Goal: Transaction & Acquisition: Purchase product/service

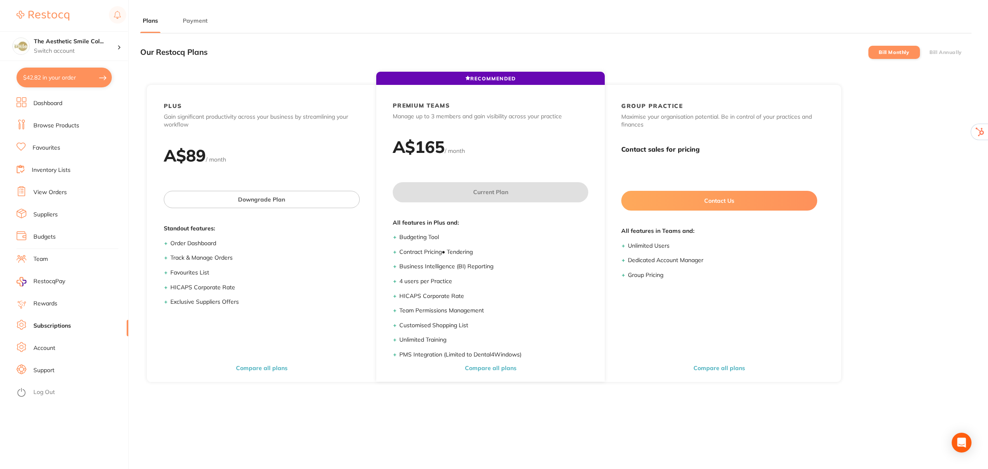
click at [205, 19] on button "Payment" at bounding box center [195, 21] width 30 height 8
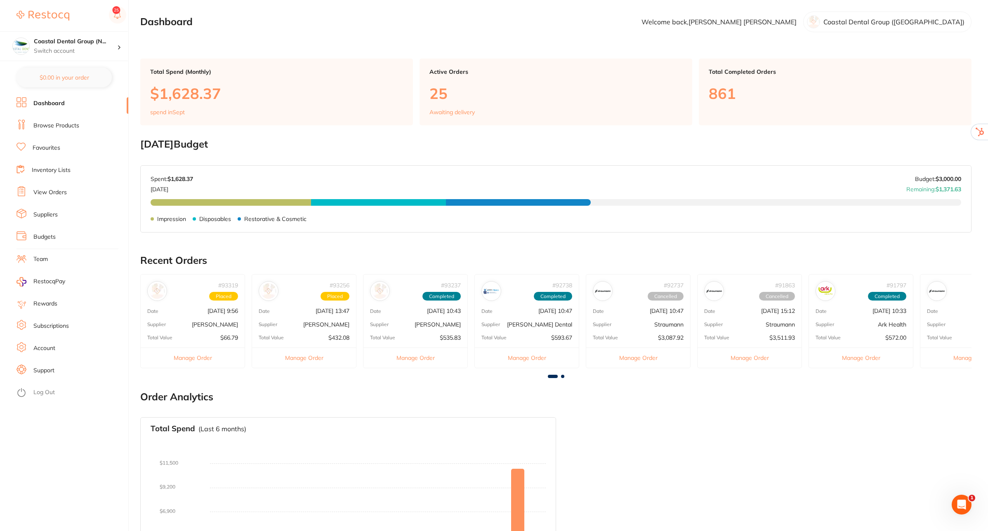
click at [54, 194] on link "View Orders" at bounding box center [49, 192] width 33 height 8
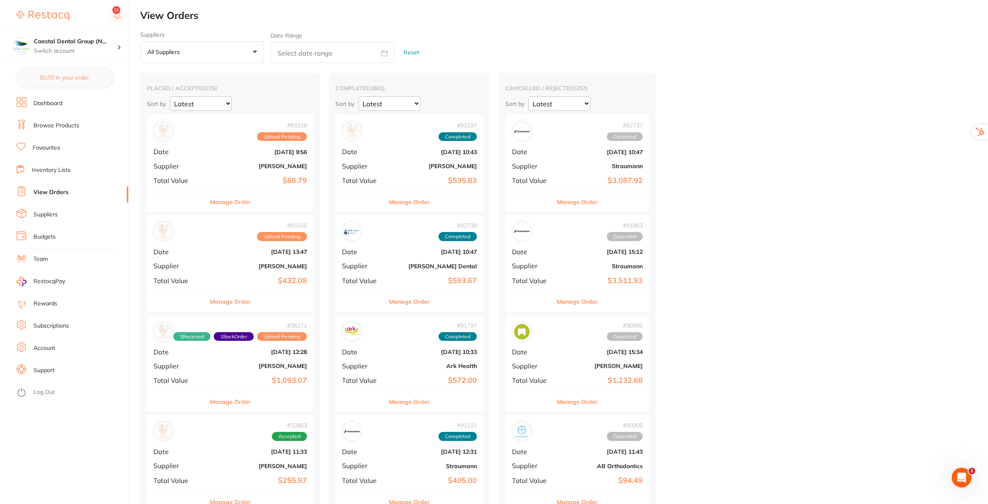
click at [55, 107] on link "Dashboard" at bounding box center [47, 103] width 29 height 8
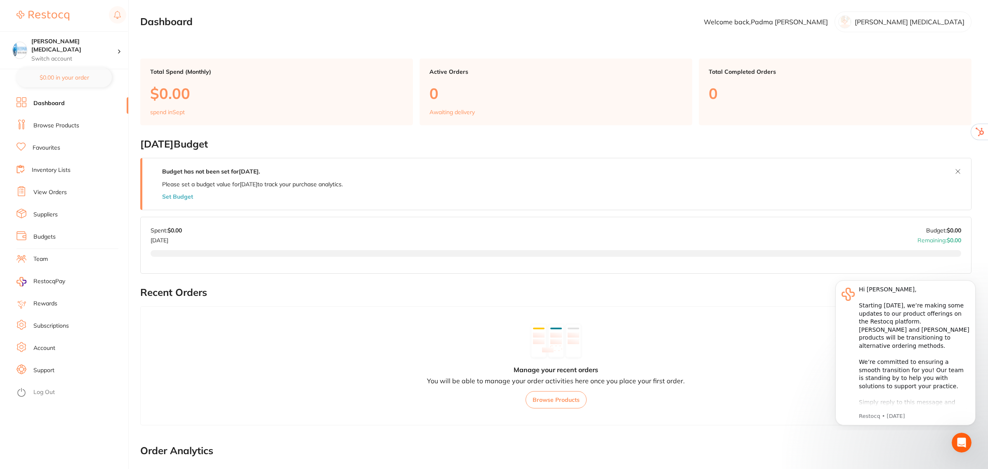
click at [45, 392] on link "Log Out" at bounding box center [43, 393] width 21 height 8
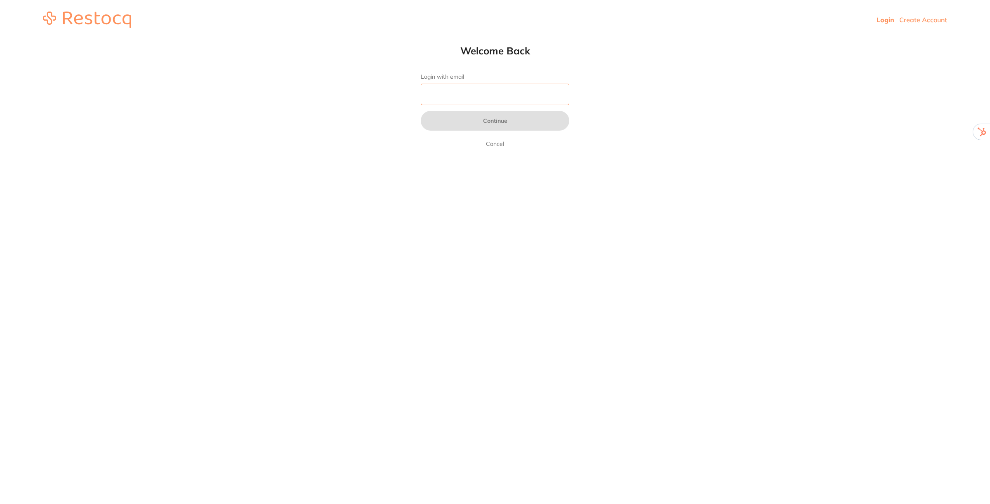
drag, startPoint x: 0, startPoint y: 0, endPoint x: 522, endPoint y: 91, distance: 529.6
click at [522, 91] on input "Login with email" at bounding box center [495, 94] width 148 height 21
type input "[EMAIL_ADDRESS][DOMAIN_NAME]"
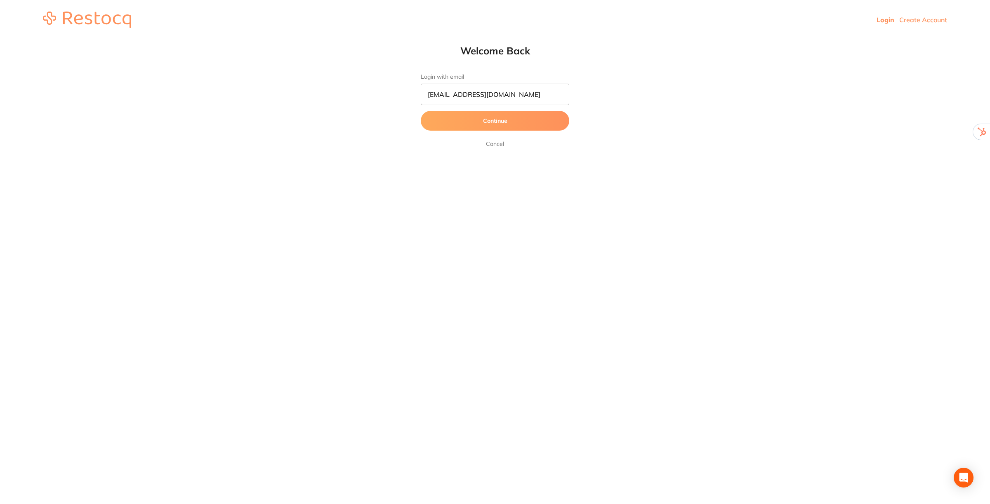
click at [500, 124] on button "Continue" at bounding box center [495, 121] width 148 height 20
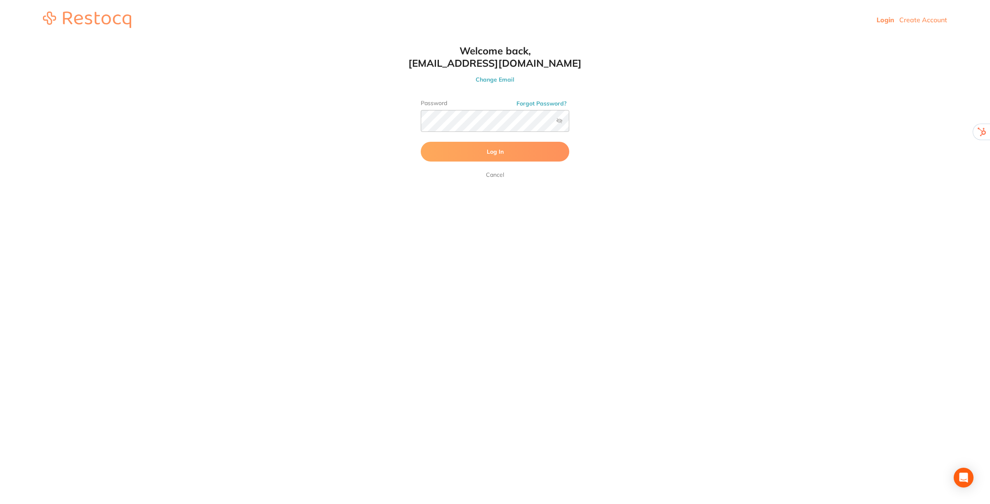
click at [491, 148] on span "Log In" at bounding box center [495, 151] width 17 height 7
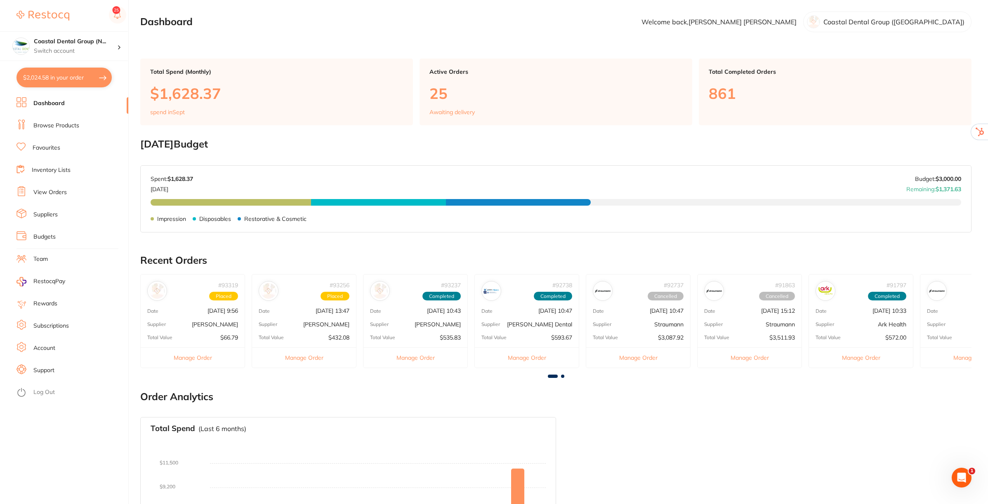
click at [46, 369] on link "Support" at bounding box center [43, 371] width 21 height 8
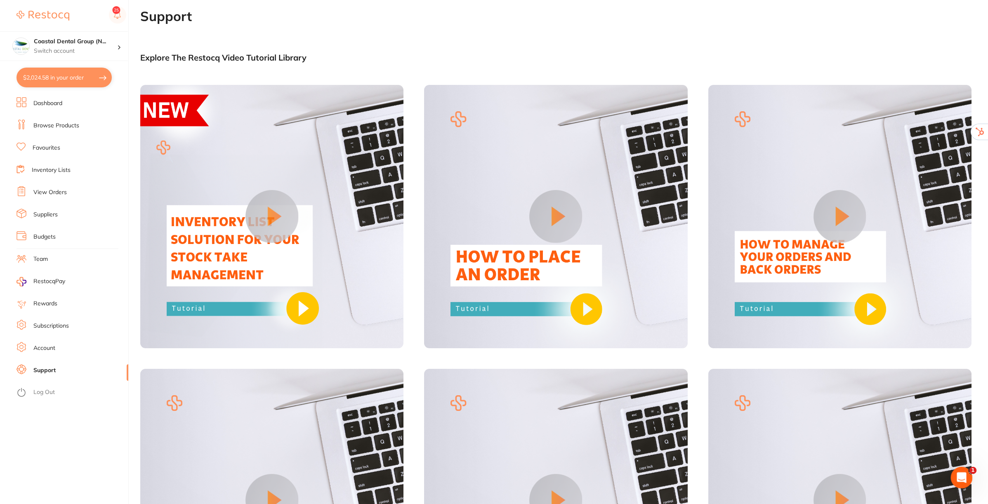
click at [962, 477] on icon "Open Intercom Messenger" at bounding box center [961, 477] width 14 height 14
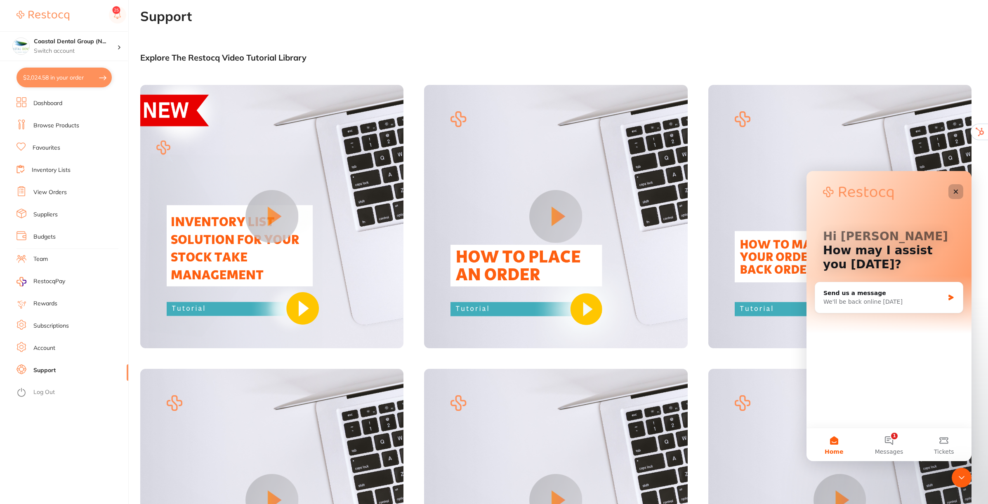
click at [959, 192] on div "Close" at bounding box center [955, 191] width 15 height 15
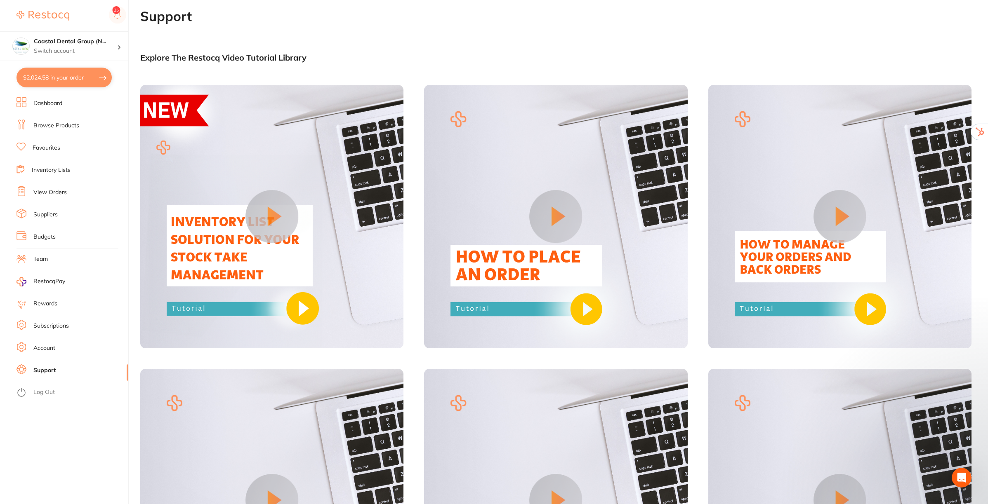
click at [40, 256] on link "Team" at bounding box center [40, 259] width 14 height 8
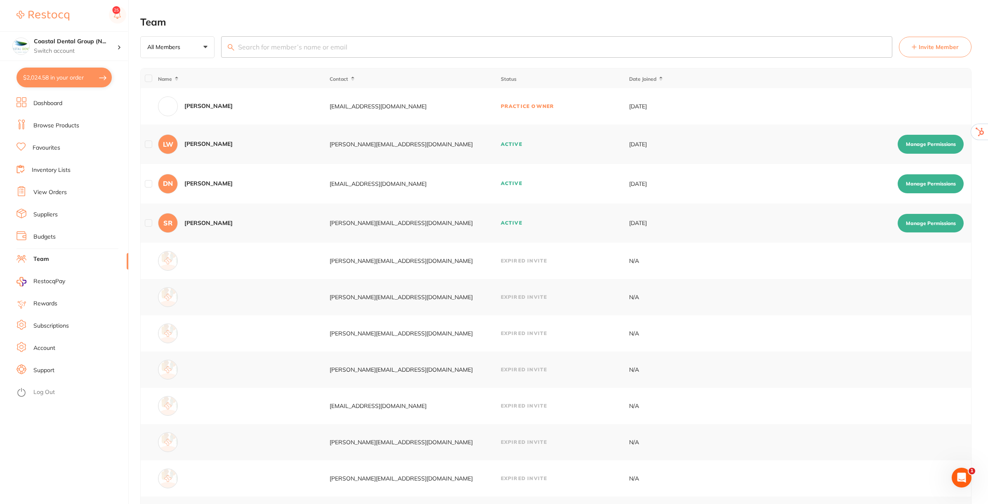
click at [938, 43] on span "Invite Member" at bounding box center [939, 47] width 40 height 8
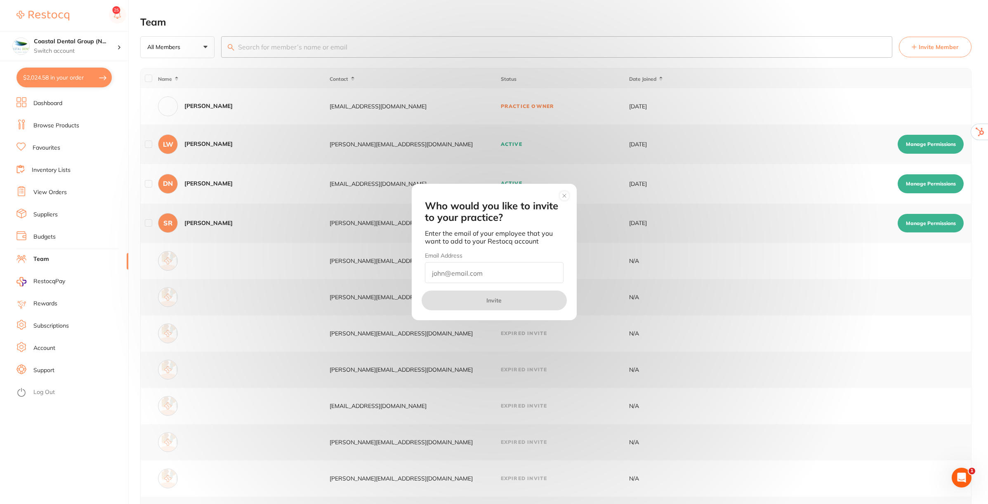
click at [566, 198] on circle at bounding box center [563, 195] width 9 height 9
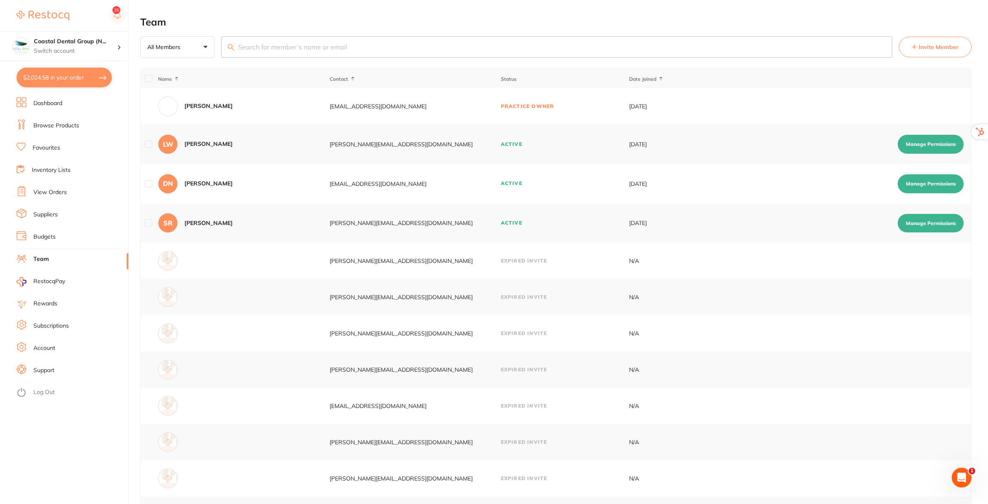
click at [925, 142] on button "Manage Permissions" at bounding box center [930, 144] width 66 height 19
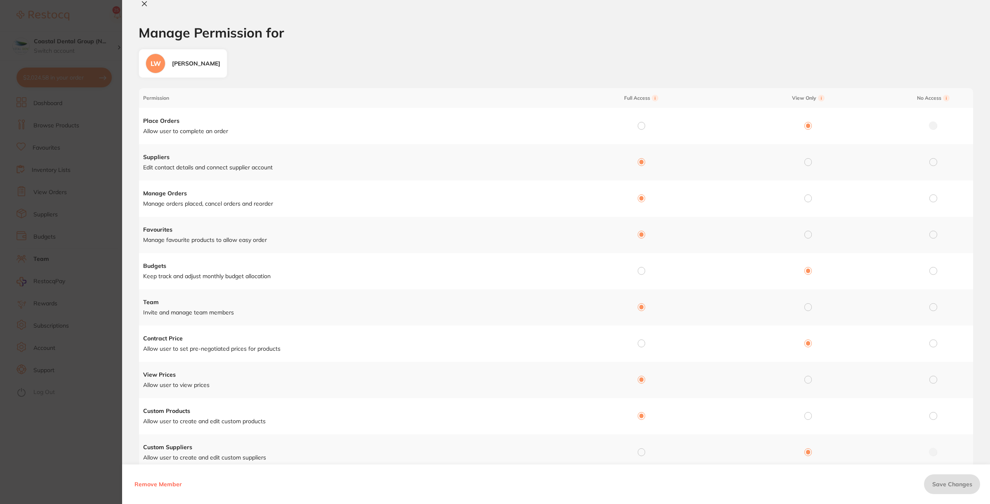
click at [147, 5] on icon at bounding box center [144, 3] width 7 height 7
checkbox input "false"
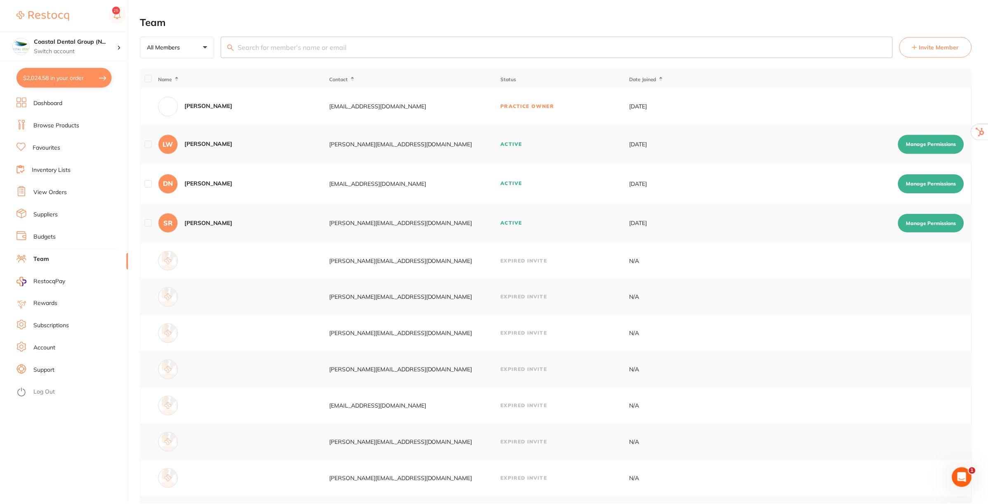
scroll to position [2, 0]
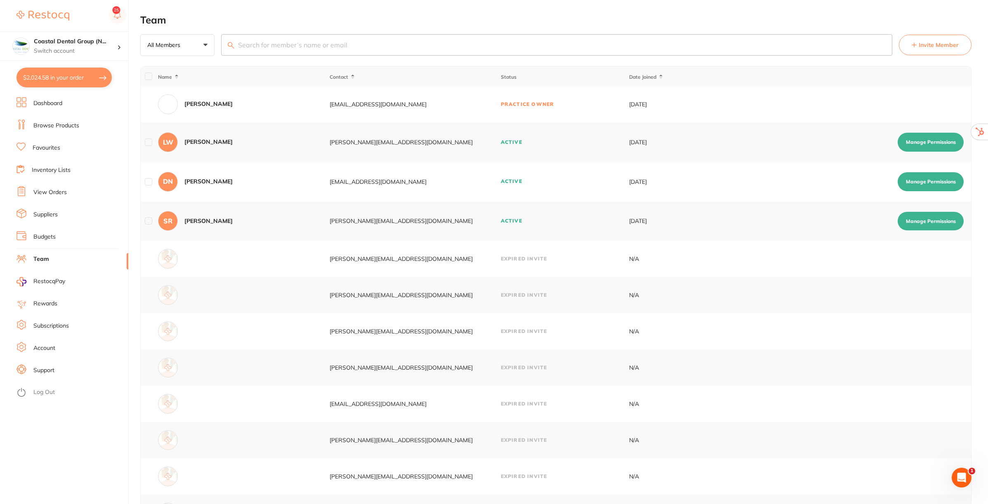
click at [40, 236] on link "Budgets" at bounding box center [44, 237] width 22 height 8
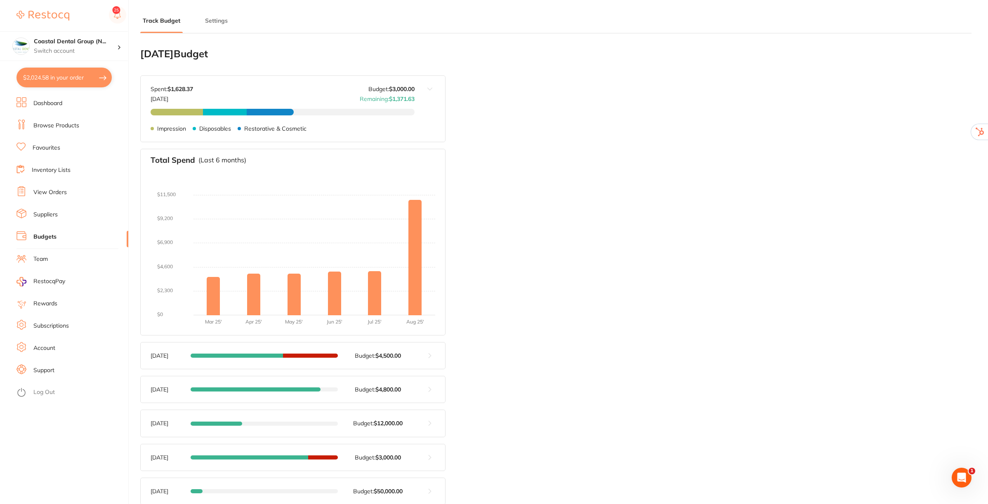
type input "6,000"
type input "3,000"
type input "3.0"
type input "100,000"
type input "3,000"
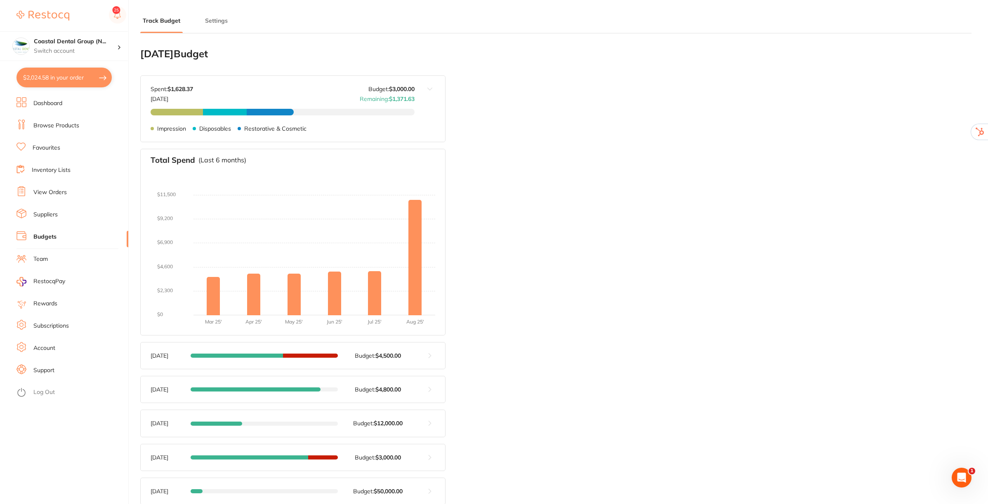
click at [224, 19] on button "Settings" at bounding box center [217, 21] width 28 height 8
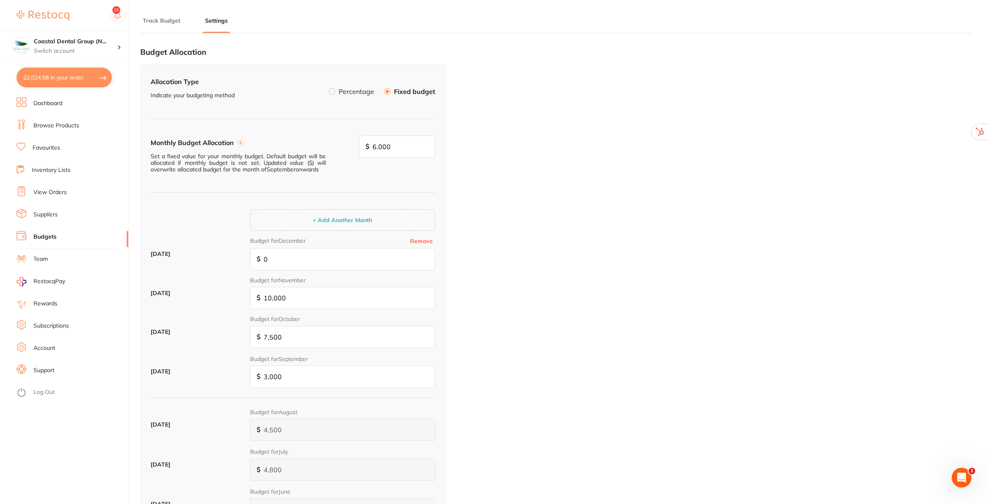
click at [333, 93] on label at bounding box center [332, 91] width 7 height 7
click at [329, 88] on input "Percentage" at bounding box center [329, 88] width 0 height 0
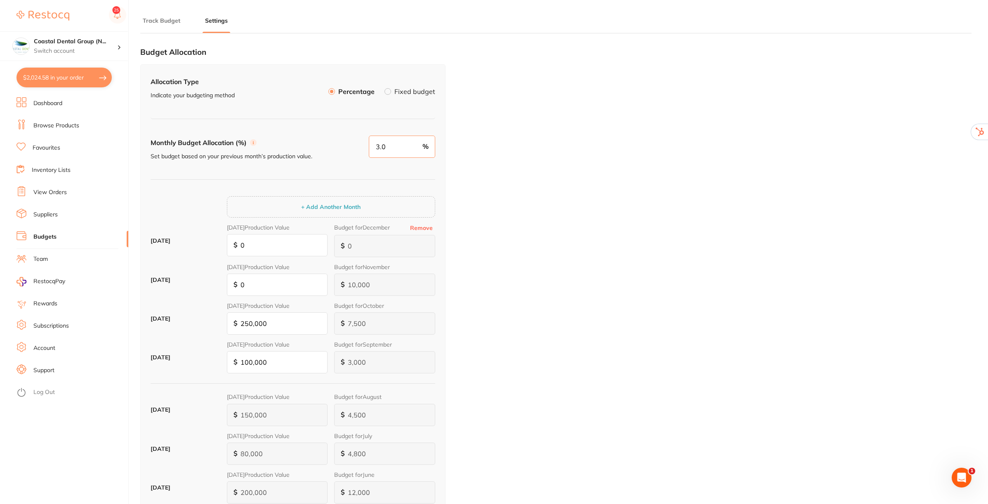
click at [401, 148] on input "3.0" at bounding box center [402, 147] width 66 height 22
click at [403, 94] on label "Fixed budget" at bounding box center [414, 91] width 41 height 7
click at [384, 88] on input "Fixed budget" at bounding box center [384, 88] width 0 height 0
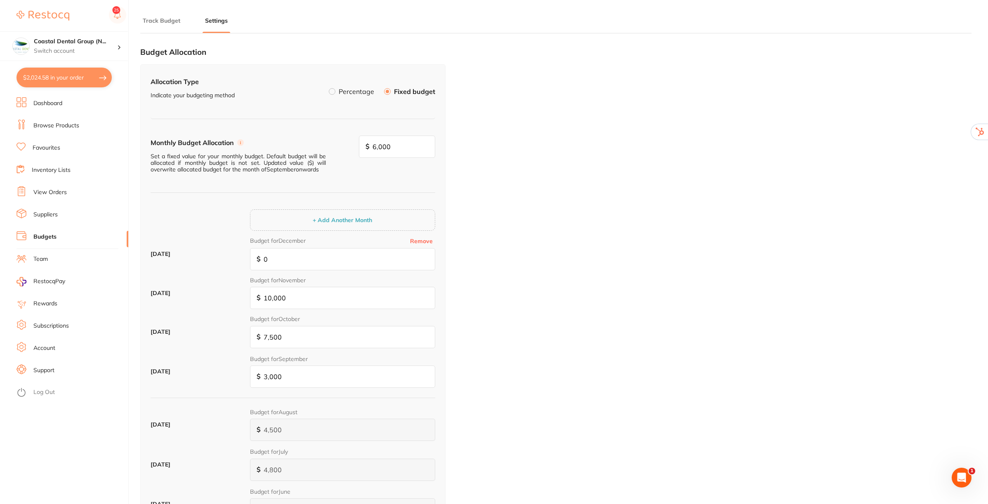
click at [158, 18] on button "Track Budget" at bounding box center [161, 21] width 42 height 8
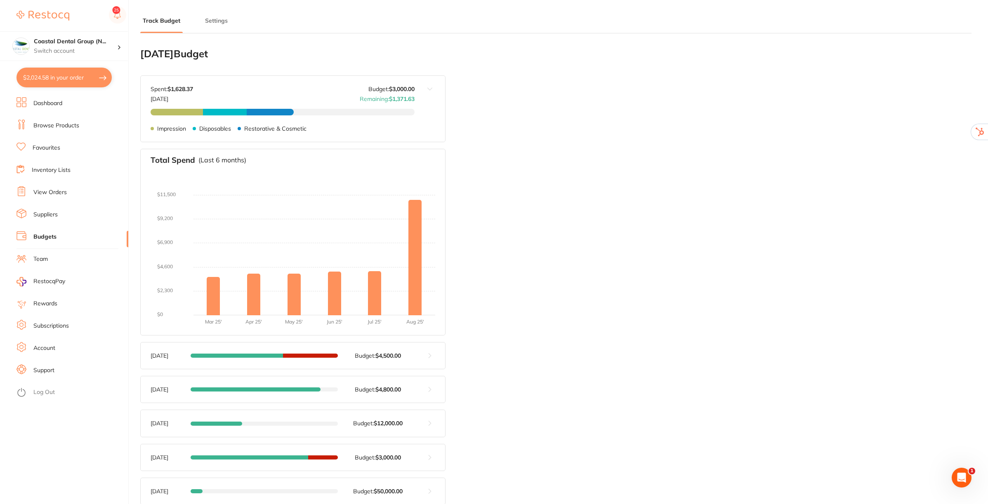
click at [411, 359] on div "Aug 2025 Budget: $4,500.00" at bounding box center [283, 356] width 264 height 7
click at [427, 355] on button at bounding box center [430, 356] width 31 height 26
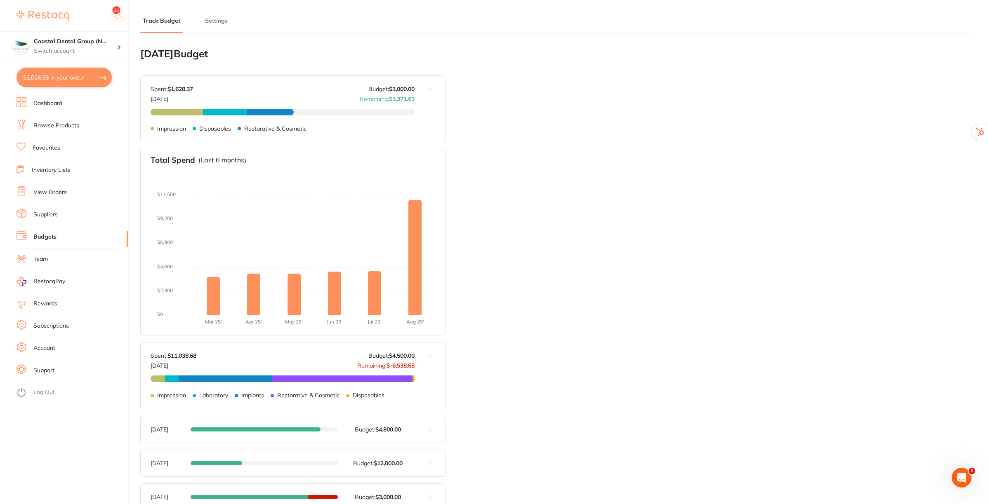
scroll to position [155, 0]
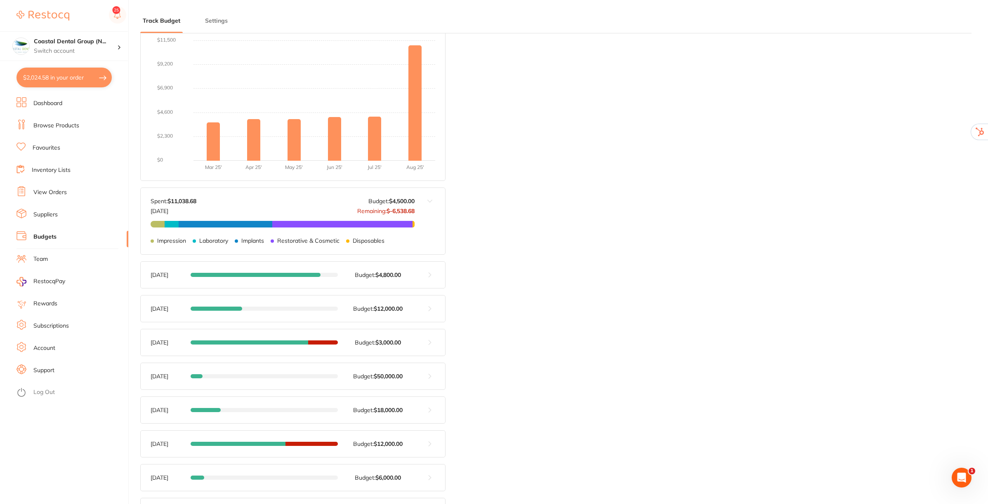
click at [425, 276] on button at bounding box center [430, 275] width 31 height 26
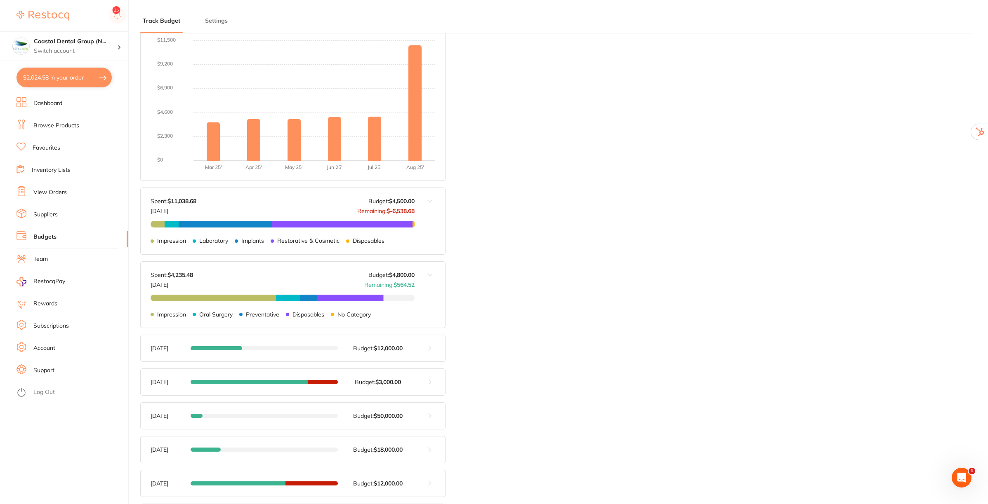
click at [428, 349] on button at bounding box center [430, 348] width 31 height 26
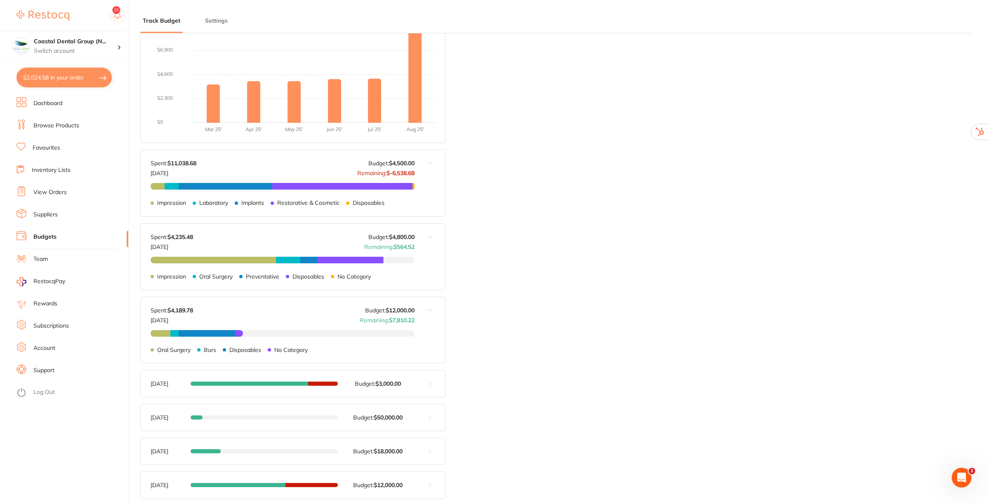
scroll to position [52, 0]
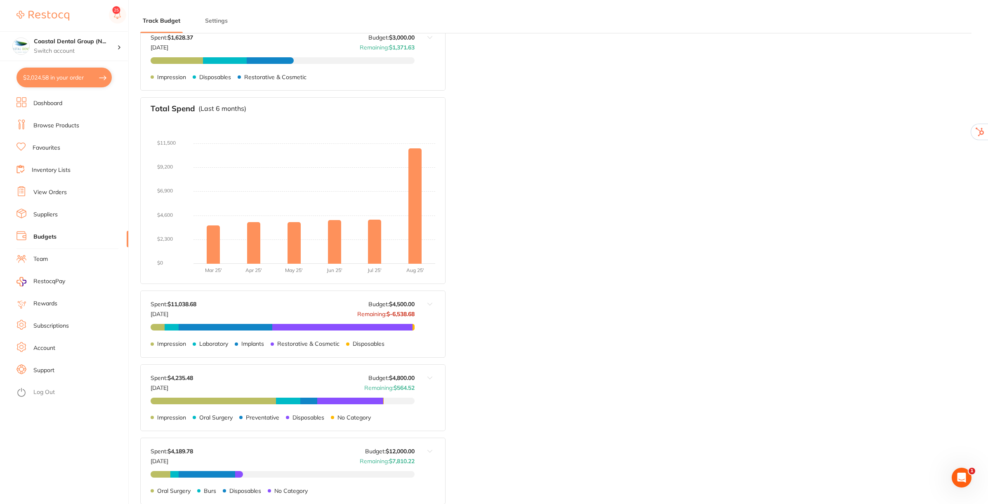
click at [36, 234] on link "Budgets" at bounding box center [44, 237] width 23 height 8
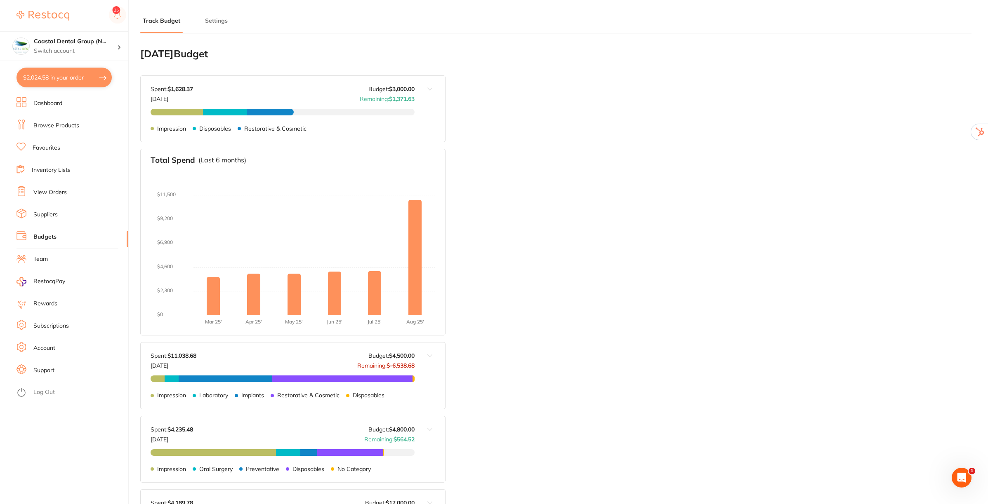
click at [53, 211] on link "Suppliers" at bounding box center [45, 215] width 24 height 8
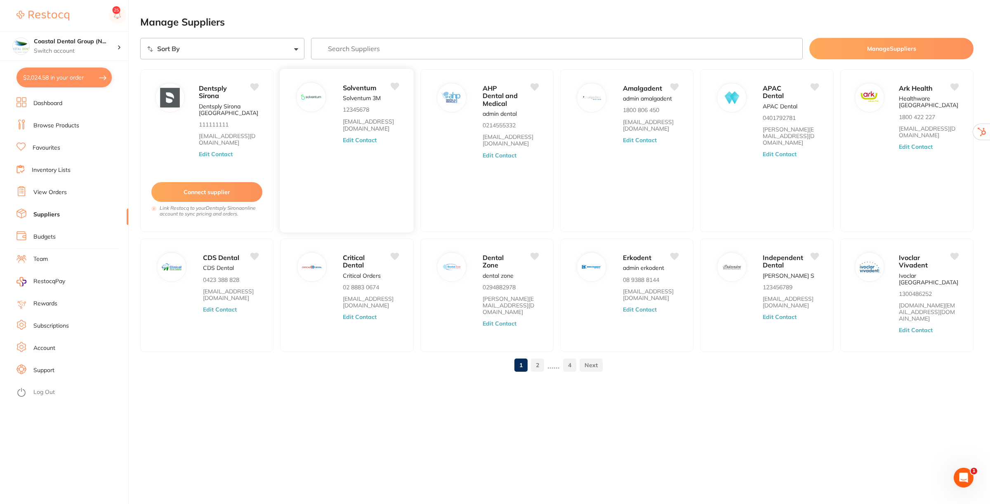
click at [353, 141] on button "Edit Contact" at bounding box center [360, 140] width 34 height 7
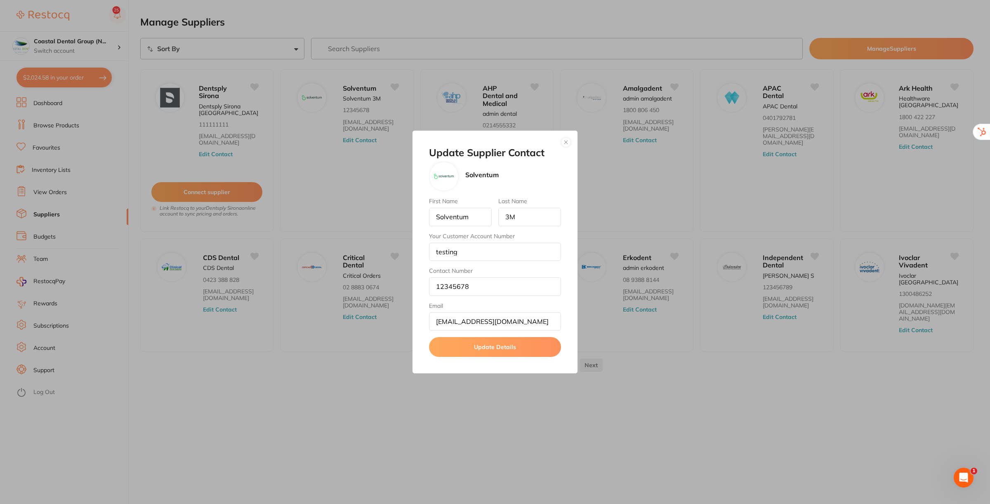
click at [564, 143] on button "button" at bounding box center [566, 142] width 10 height 10
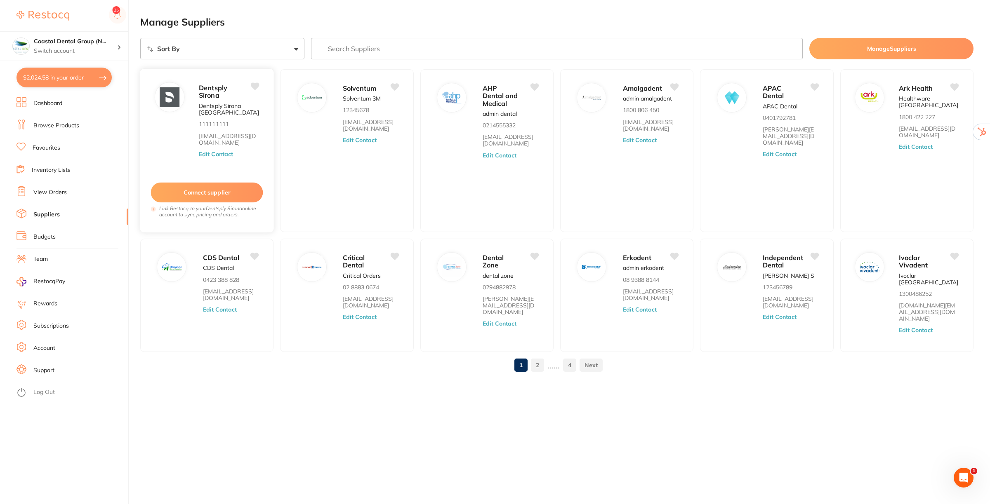
click at [206, 191] on button "Connect supplier" at bounding box center [207, 193] width 112 height 20
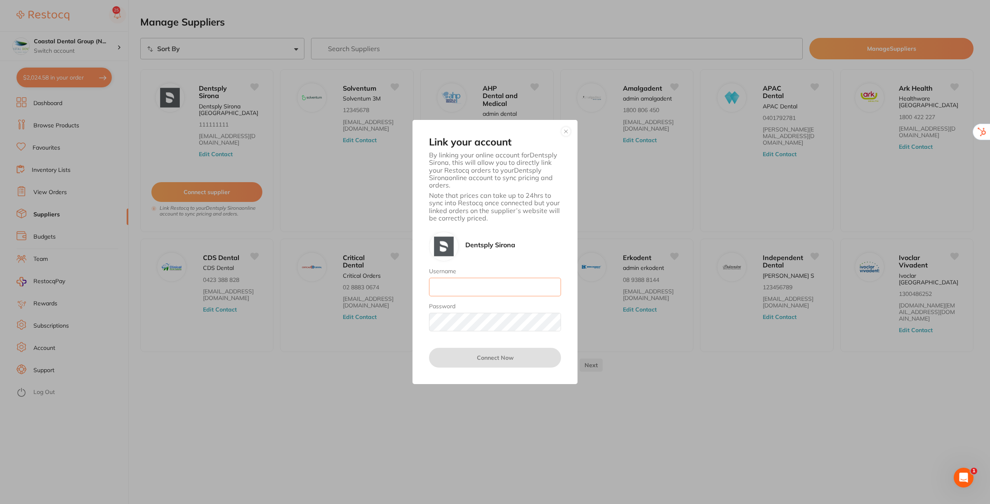
type input "[EMAIL_ADDRESS][DOMAIN_NAME]"
click at [566, 132] on button "button" at bounding box center [566, 132] width 10 height 10
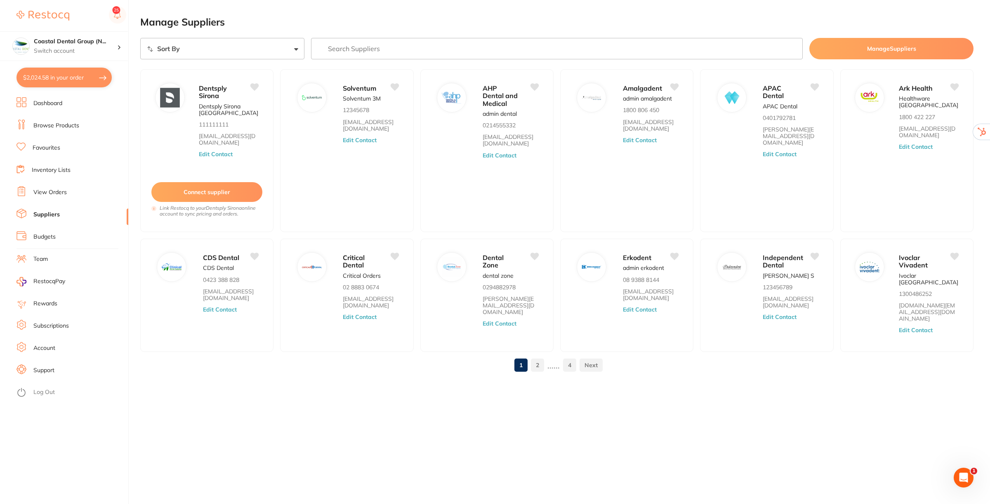
click at [59, 125] on link "Browse Products" at bounding box center [56, 126] width 46 height 8
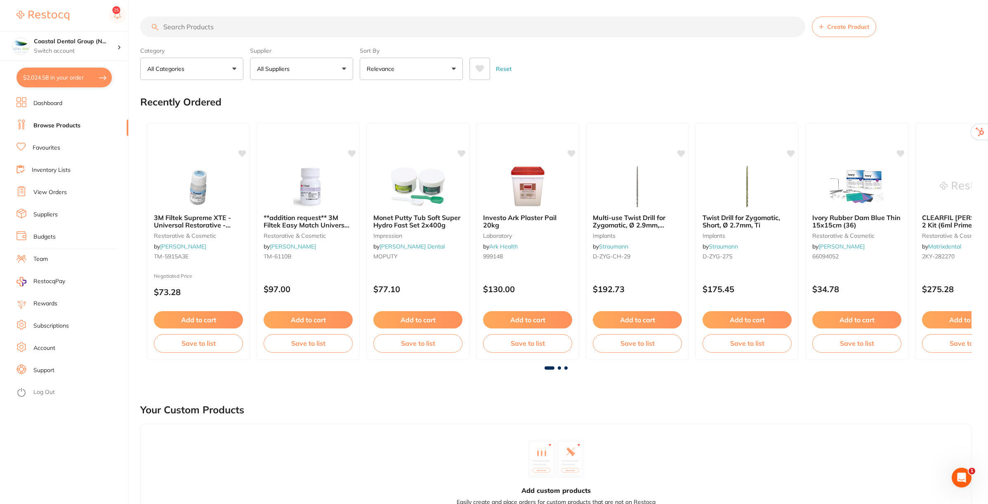
click at [52, 150] on link "Favourites" at bounding box center [47, 148] width 28 height 8
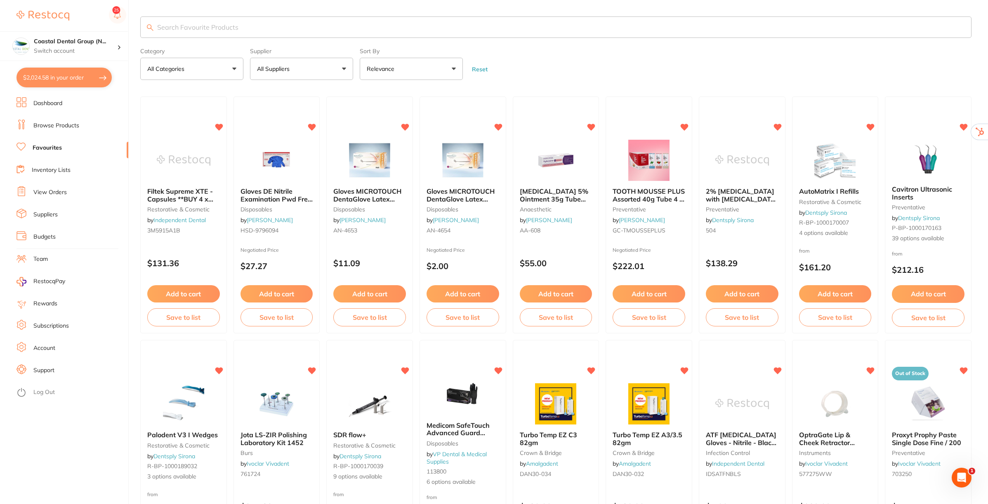
drag, startPoint x: 40, startPoint y: 146, endPoint x: 57, endPoint y: 119, distance: 31.9
click at [40, 146] on link "Favourites" at bounding box center [47, 148] width 29 height 8
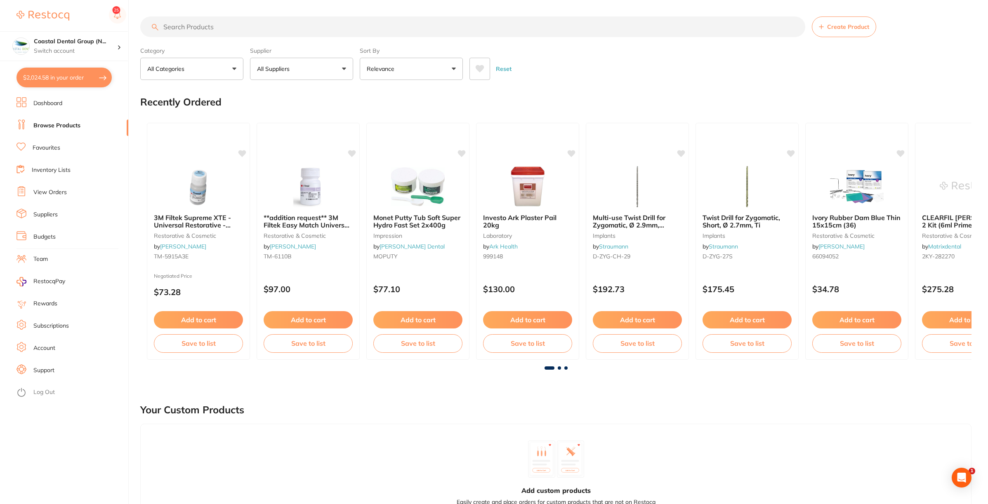
click at [452, 28] on input "search" at bounding box center [472, 26] width 665 height 21
click at [240, 30] on input "search" at bounding box center [472, 26] width 665 height 21
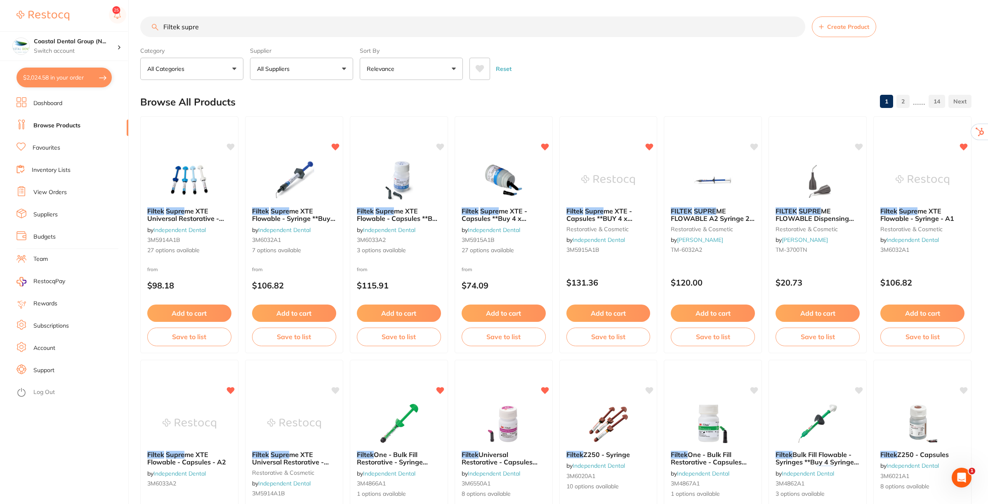
type input "Filtek supre"
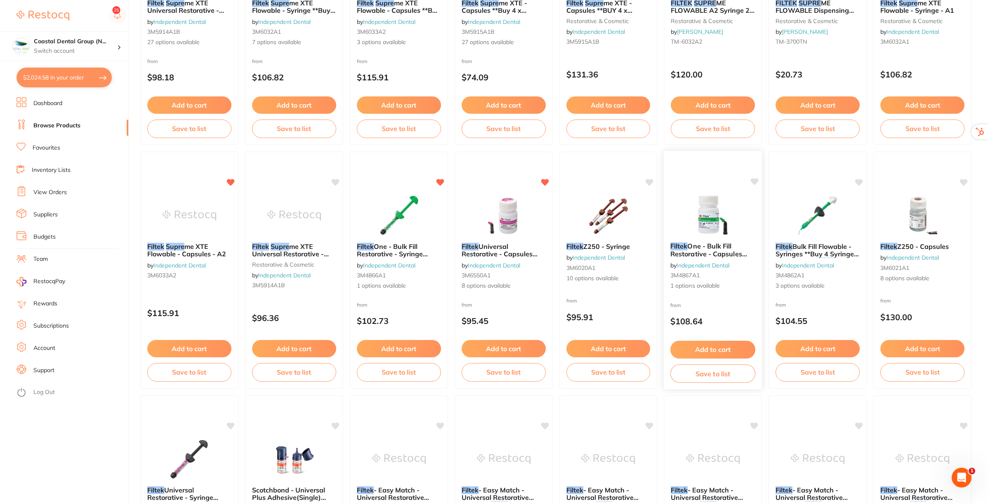
scroll to position [155, 0]
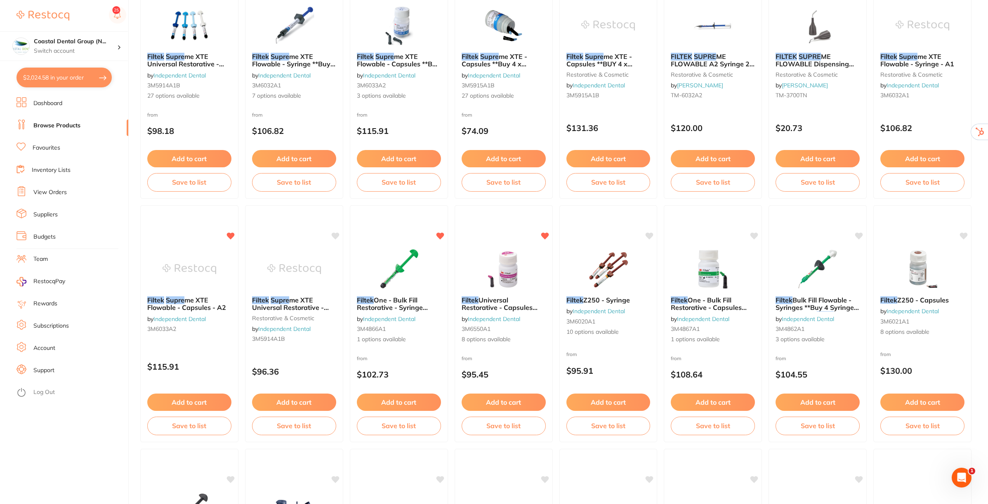
drag, startPoint x: 393, startPoint y: 80, endPoint x: 377, endPoint y: 120, distance: 43.0
click at [393, 80] on div "Filtek Supre me XTE Flowable - Capsules **Buy 4 x Capsules ** Receive 1 x Filte…" at bounding box center [398, 76] width 97 height 61
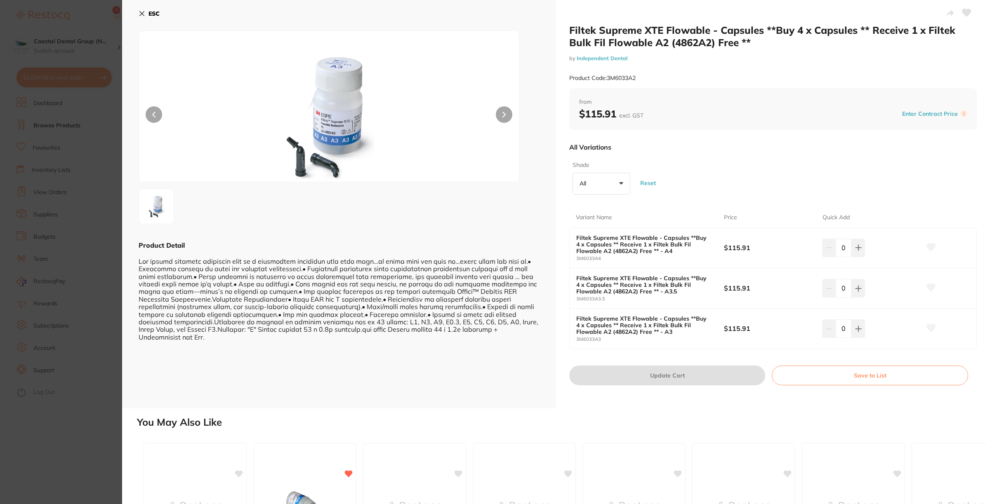
click at [143, 17] on button "ESC" at bounding box center [149, 14] width 21 height 14
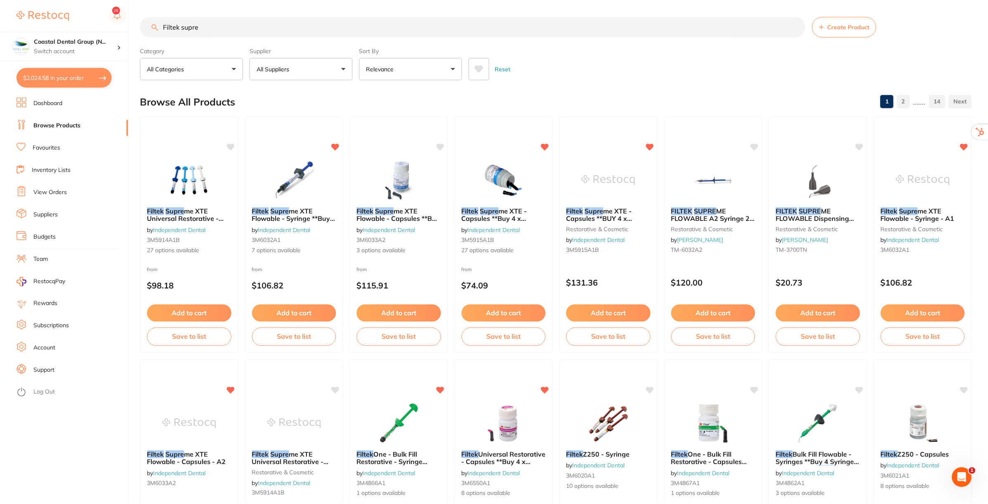
scroll to position [155, 0]
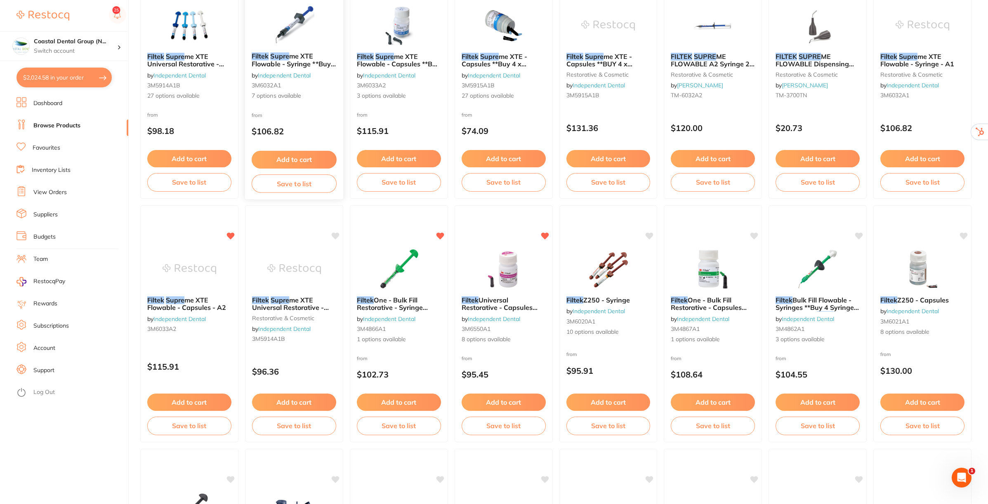
click at [300, 180] on button "Save to list" at bounding box center [294, 183] width 85 height 19
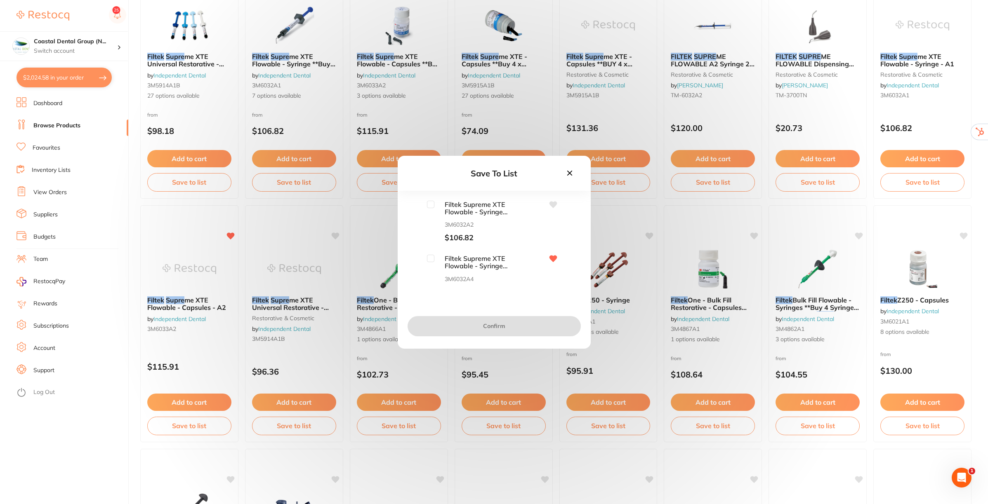
click at [569, 172] on icon at bounding box center [569, 173] width 9 height 9
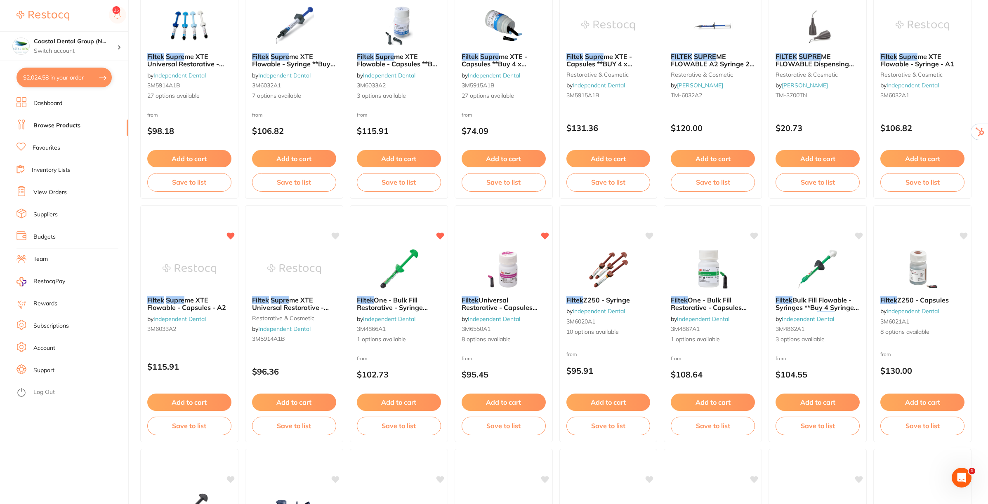
click at [52, 170] on link "Inventory Lists" at bounding box center [51, 170] width 39 height 8
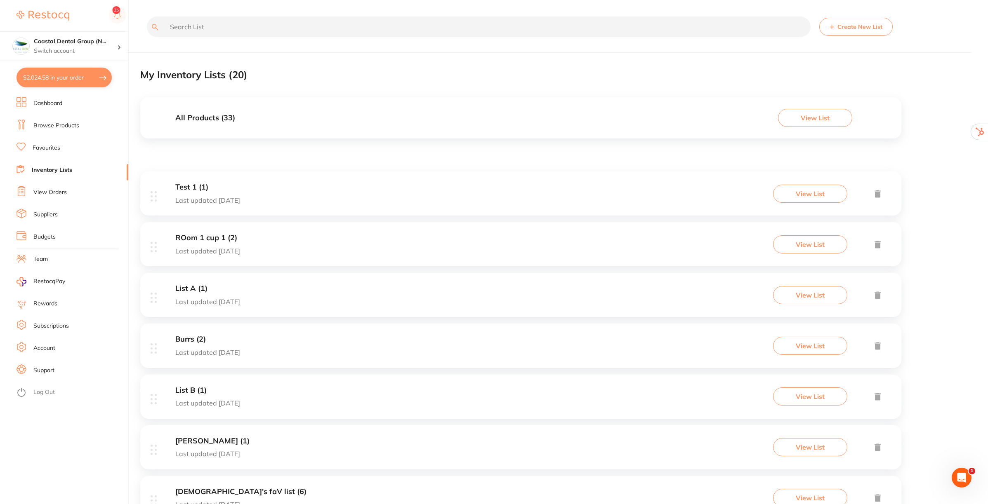
click at [192, 115] on h3 "All Products ( 33 )" at bounding box center [205, 118] width 60 height 9
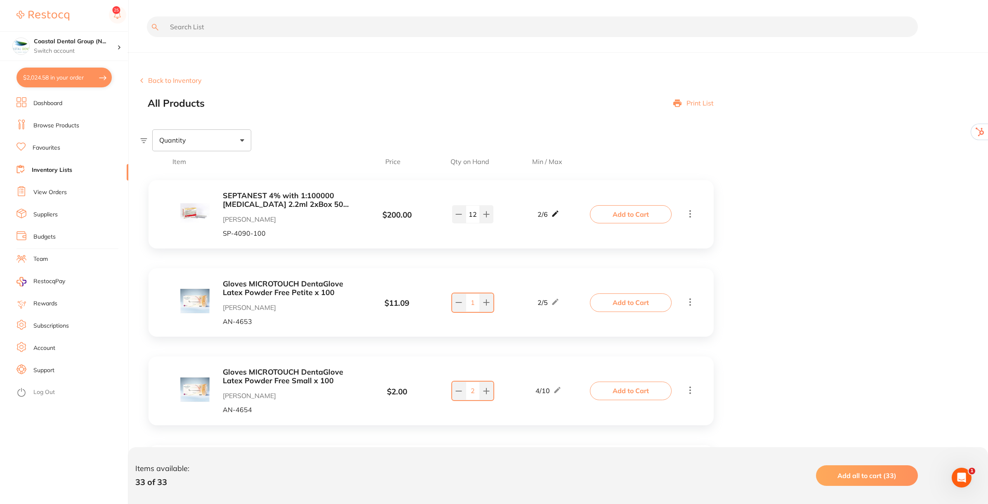
click at [559, 213] on icon at bounding box center [555, 214] width 8 height 9
click at [577, 195] on div "SEPTANEST 4% with 1:100000 adrenalin 2.2ml 2xBox 50 GOLD Henry Schein Halas SP-…" at bounding box center [375, 214] width 433 height 45
click at [242, 141] on span at bounding box center [242, 140] width 4 height 2
click at [217, 166] on span "Below min limit" at bounding box center [200, 166] width 60 height 17
click at [168, 166] on input "Below min limit" at bounding box center [164, 166] width 7 height 7
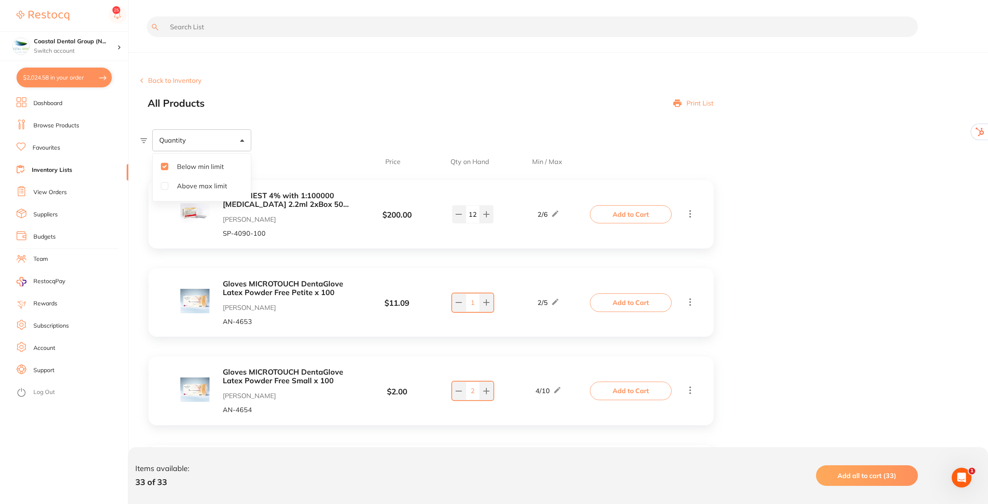
checkbox input "true"
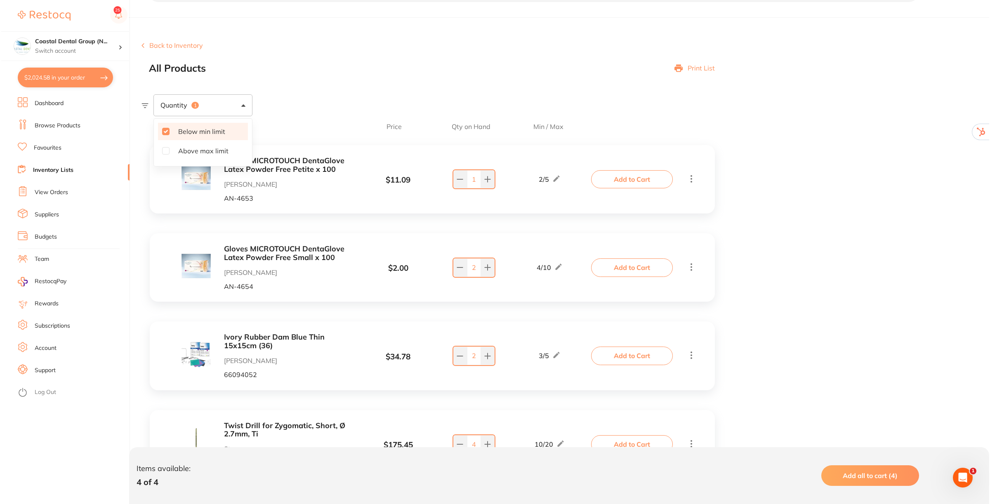
scroll to position [90, 0]
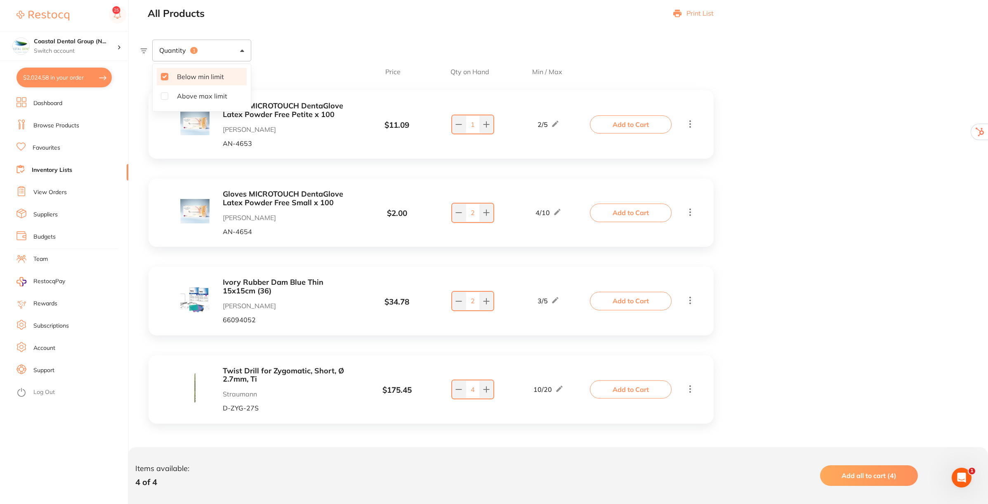
click at [867, 475] on span "Add all to cart (4)" at bounding box center [868, 476] width 55 height 8
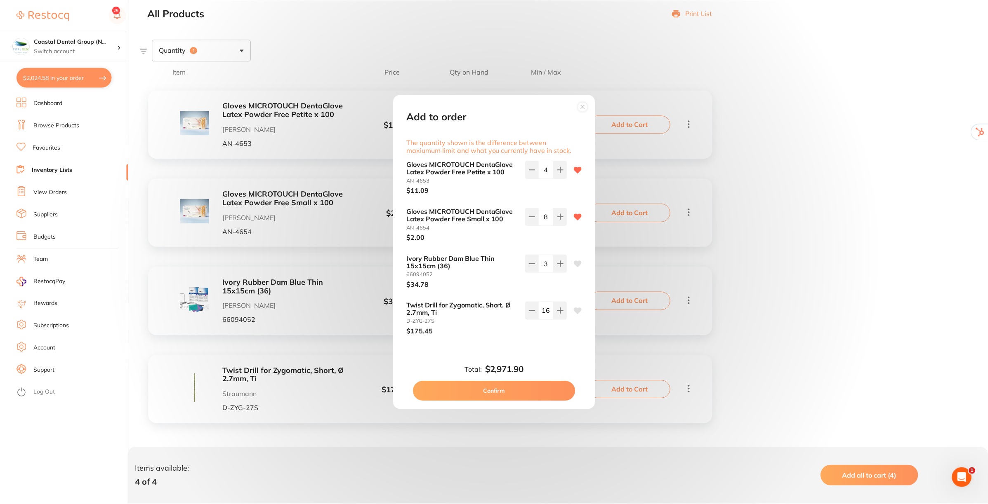
scroll to position [0, 0]
click at [469, 388] on button "Confirm" at bounding box center [495, 392] width 163 height 20
type input "16"
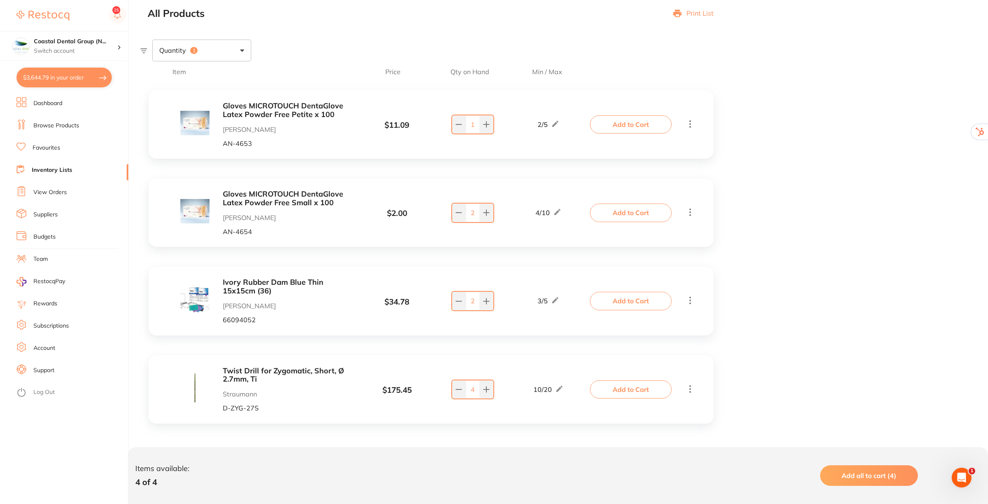
click at [76, 74] on button "$3,644.79 in your order" at bounding box center [63, 78] width 95 height 20
checkbox input "true"
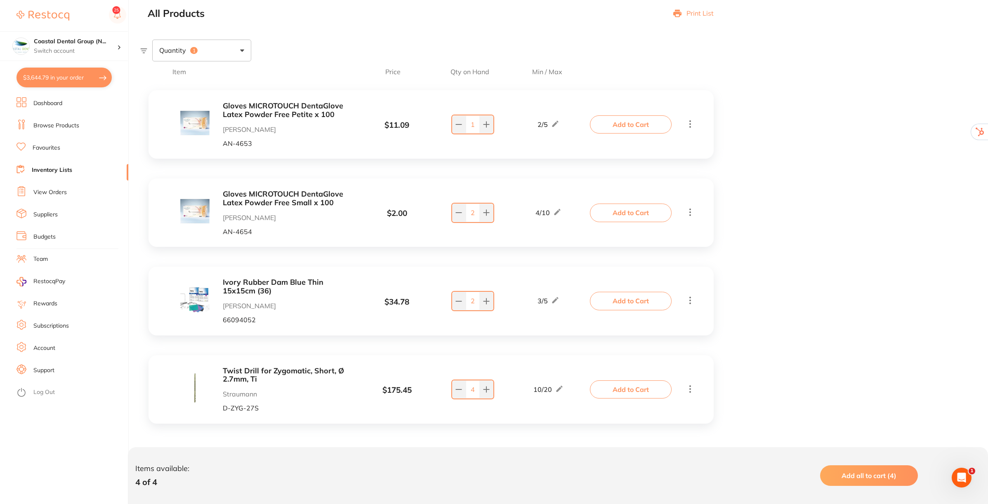
checkbox input "true"
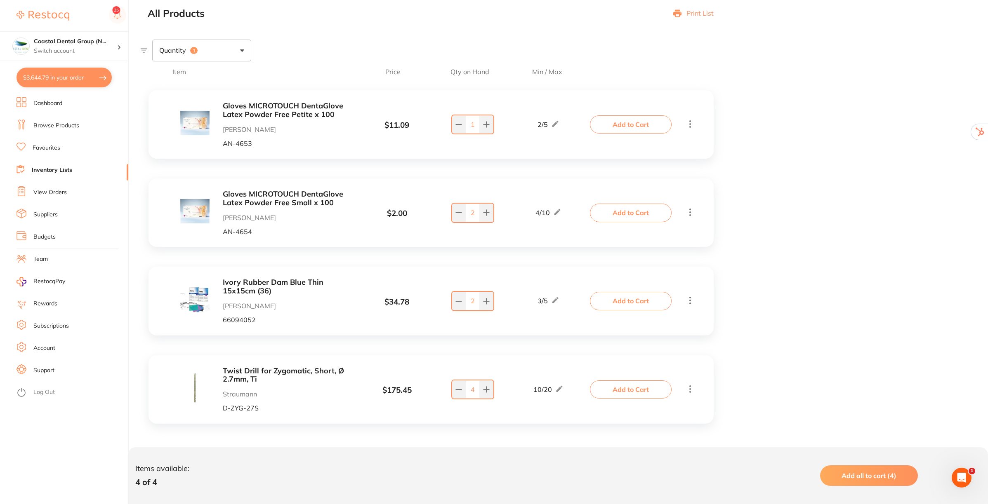
checkbox input "true"
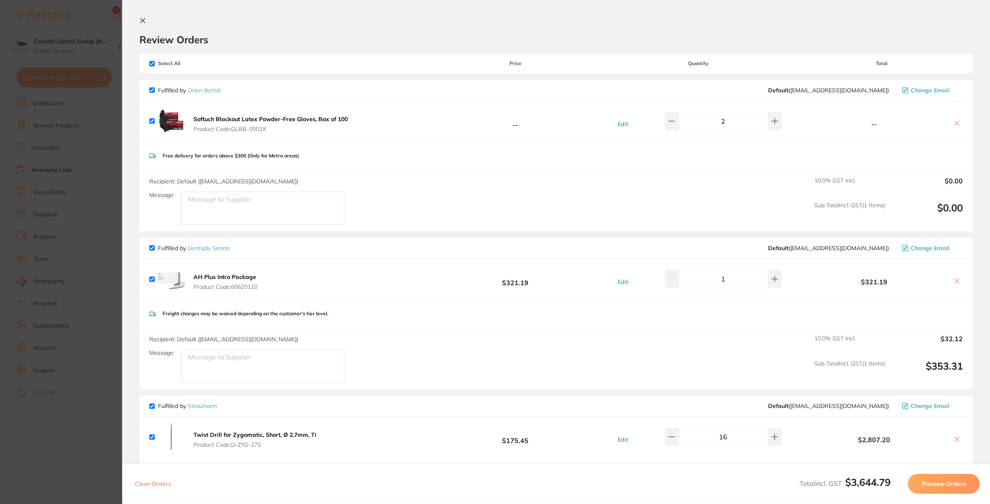
click at [150, 63] on input "checkbox" at bounding box center [151, 63] width 5 height 5
checkbox input "false"
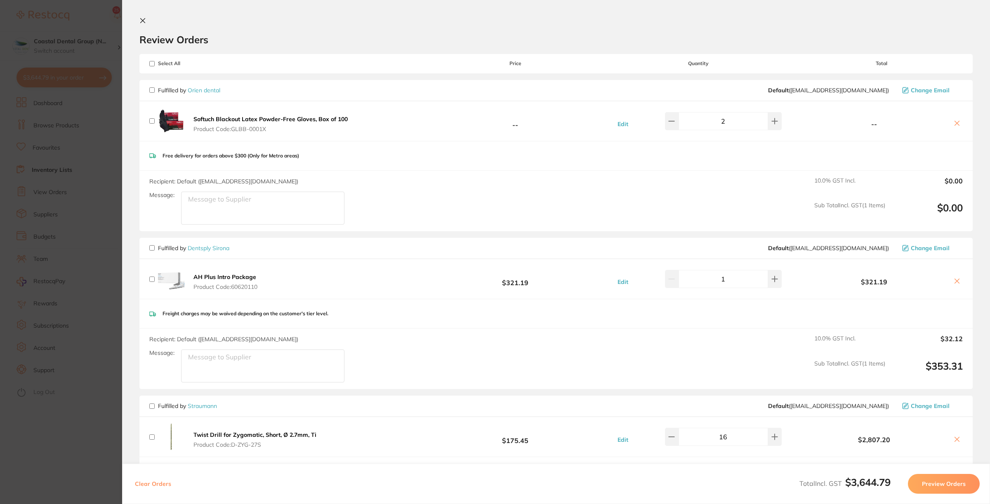
checkbox input "false"
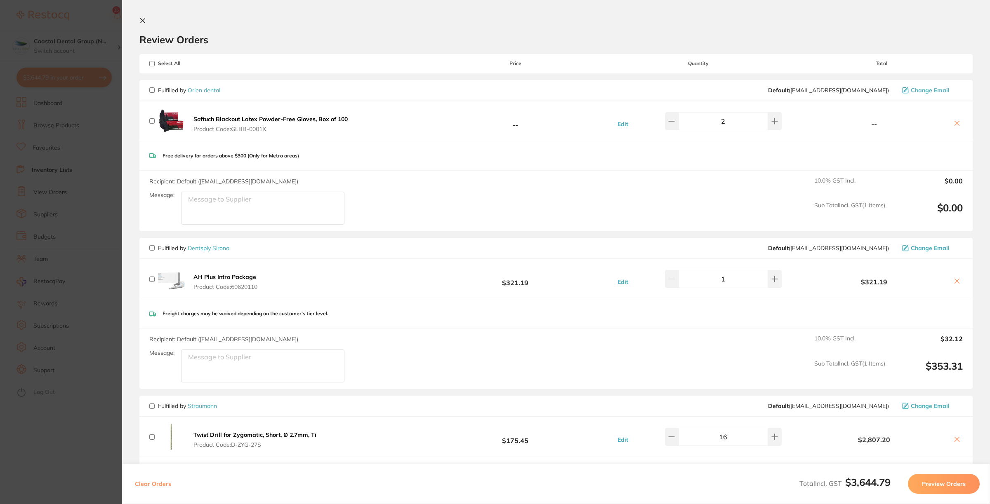
checkbox input "false"
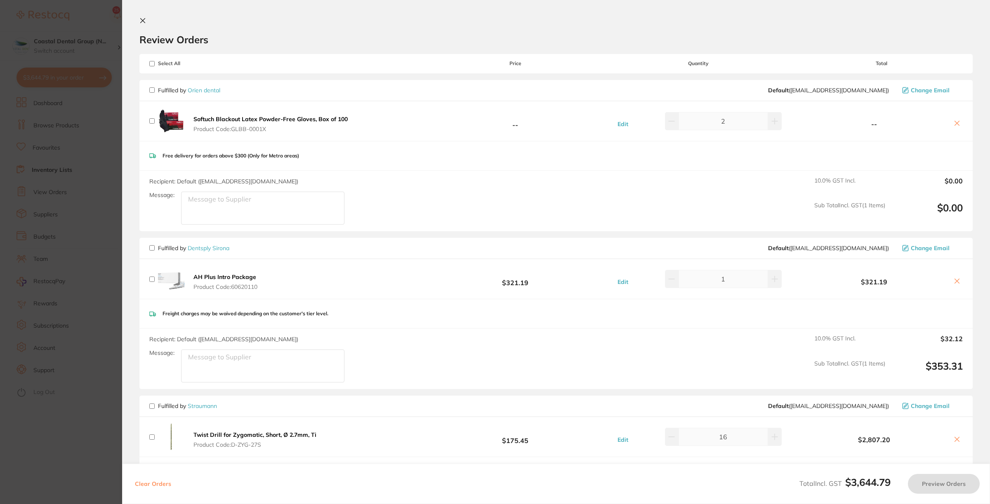
click at [220, 203] on textarea "Message:" at bounding box center [262, 208] width 163 height 33
click at [221, 202] on textarea "Message:" at bounding box center [262, 208] width 163 height 33
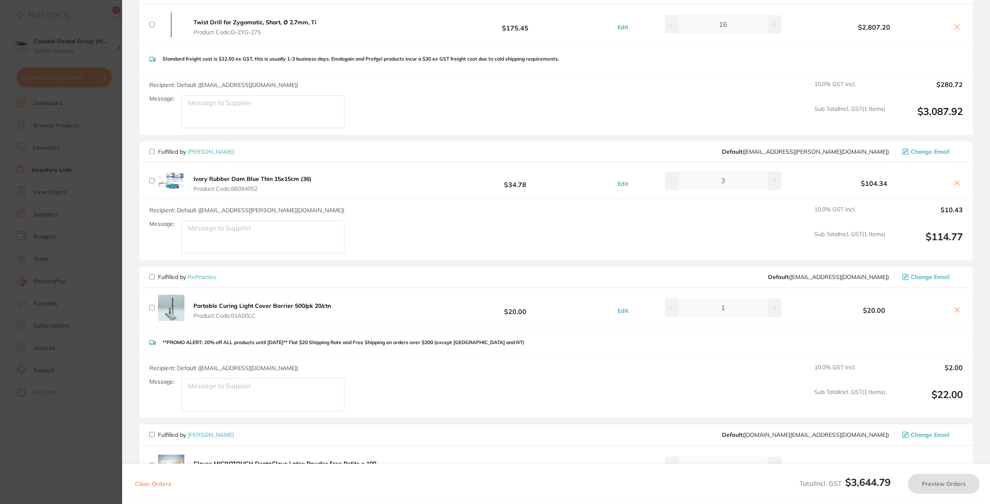
scroll to position [412, 0]
type textarea "CLosed [DATE]"
click at [150, 155] on input "checkbox" at bounding box center [151, 151] width 5 height 5
checkbox input "true"
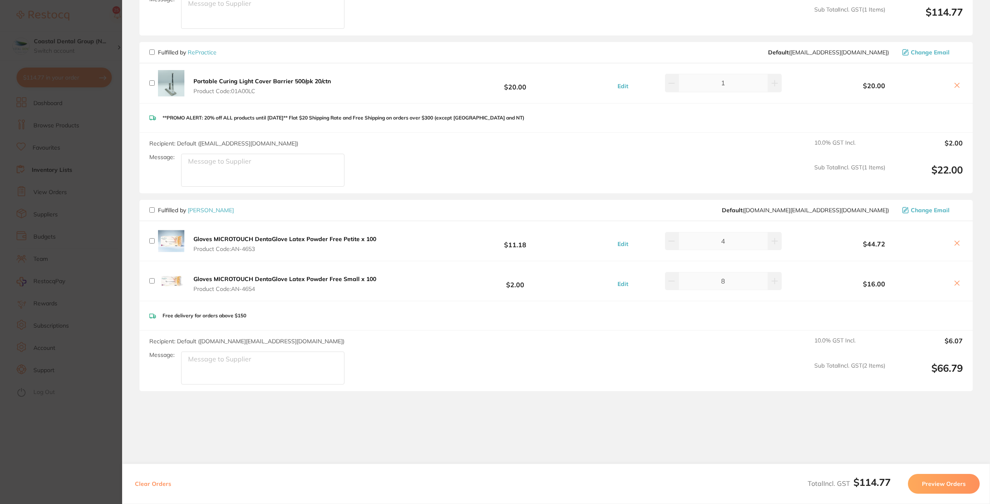
scroll to position [693, 0]
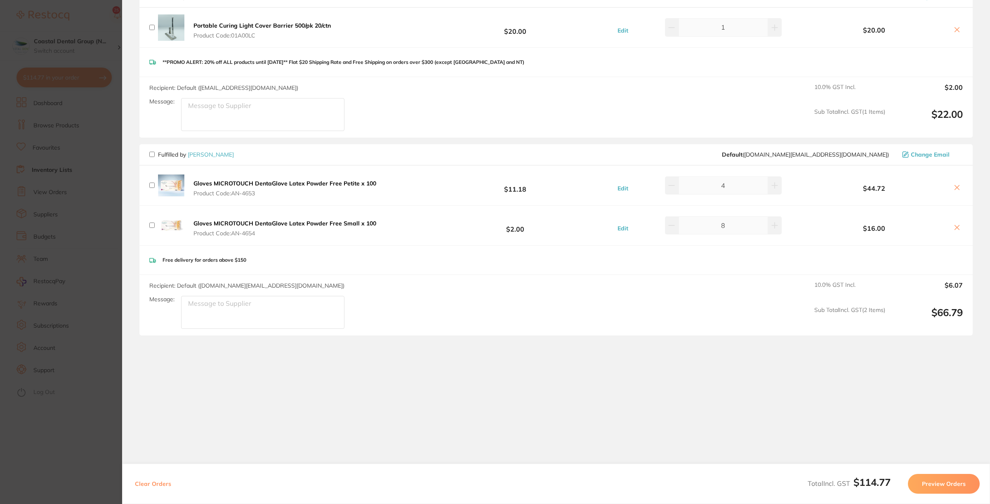
click at [148, 153] on div "Fulfilled by Henry Schein Halas Default ( customer.care@henryschein.com.au ) Ch…" at bounding box center [555, 154] width 833 height 21
click at [151, 155] on input "checkbox" at bounding box center [151, 154] width 5 height 5
checkbox input "true"
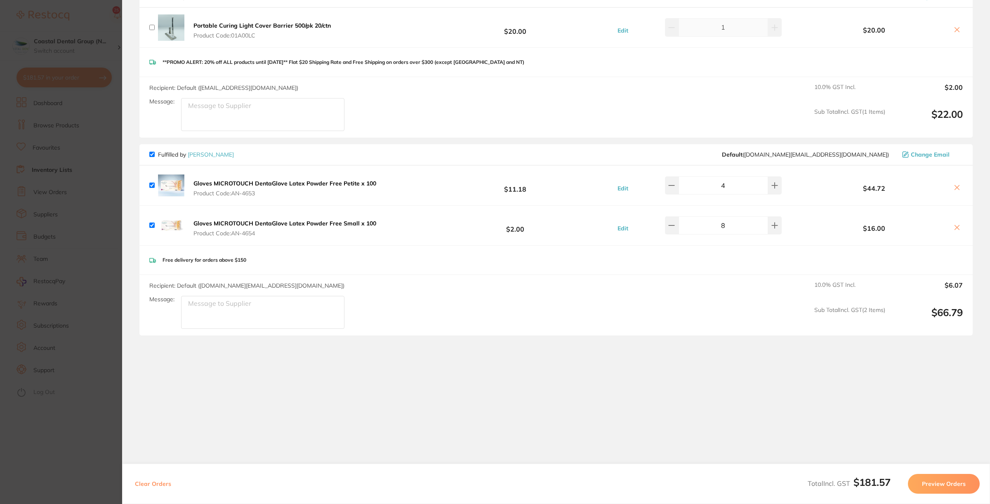
click at [945, 485] on button "Preview Orders" at bounding box center [944, 484] width 72 height 20
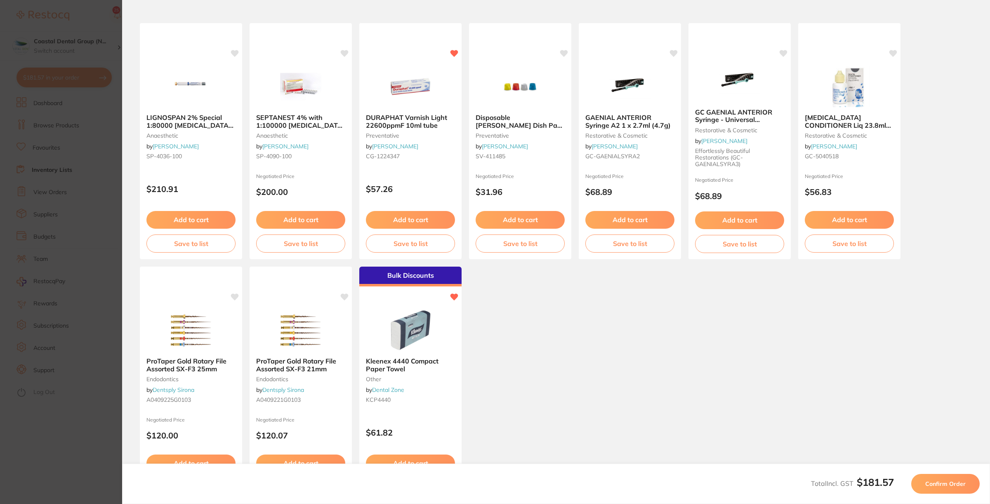
scroll to position [105, 0]
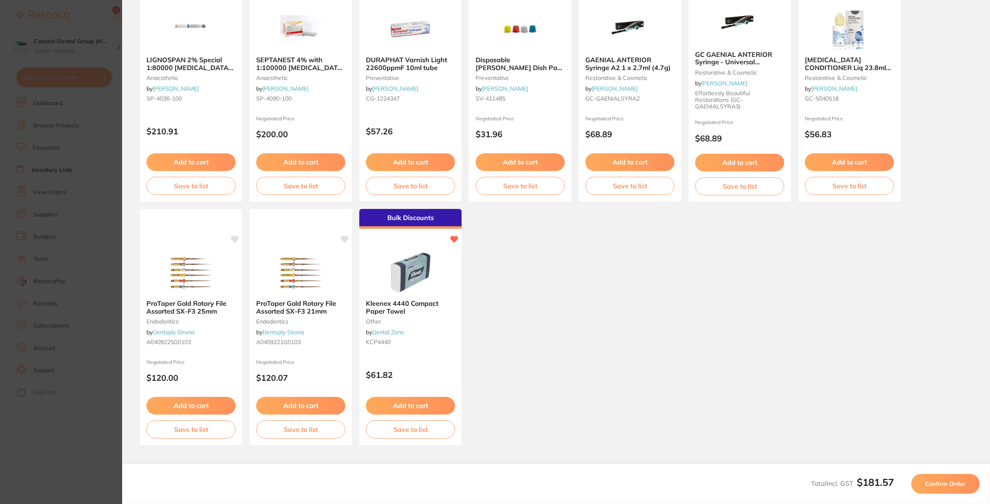
click at [942, 483] on span "Confirm Order" at bounding box center [945, 484] width 40 height 7
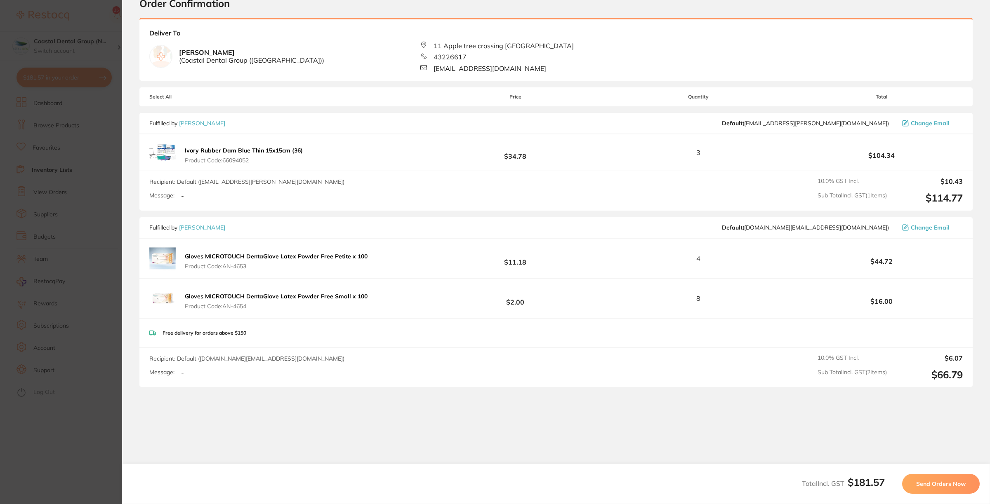
scroll to position [52, 0]
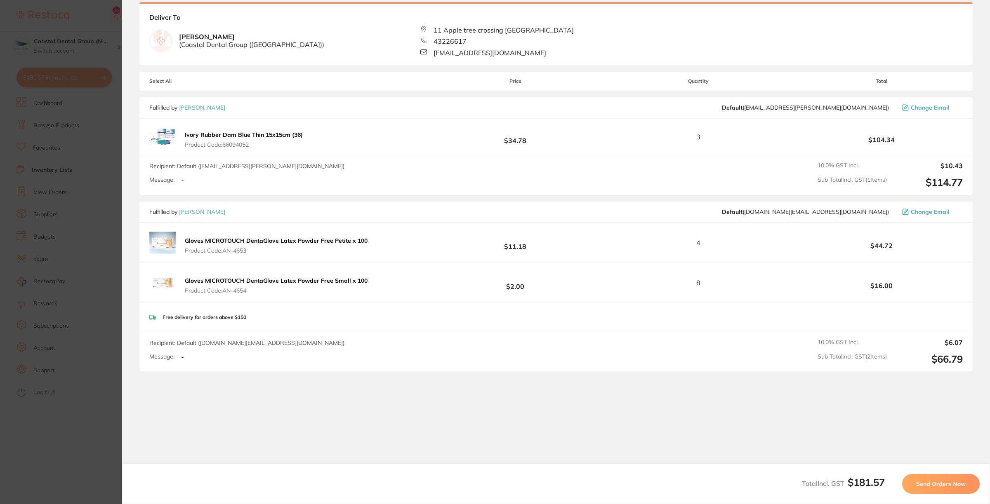
click at [943, 483] on span "Send Orders Now" at bounding box center [940, 484] width 49 height 7
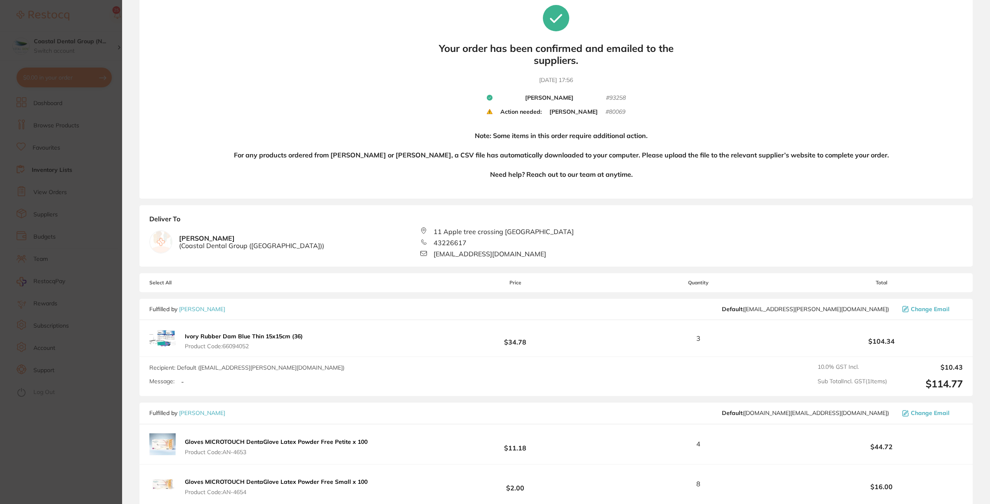
click at [848, 106] on div "Your orders are being processed and we will notify you once we have placed the …" at bounding box center [555, 93] width 833 height 212
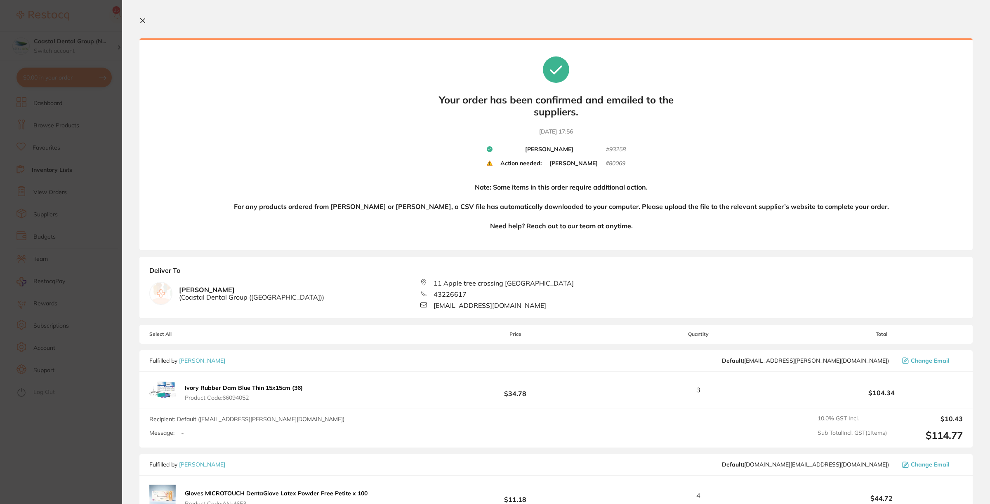
click at [141, 21] on icon at bounding box center [142, 20] width 7 height 7
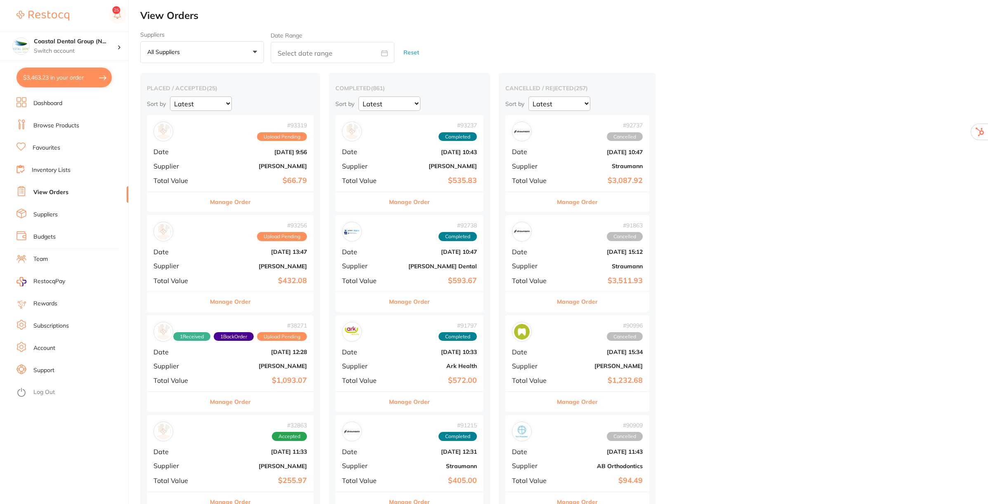
checkbox input "false"
click at [231, 298] on button "Manage Order" at bounding box center [230, 302] width 41 height 20
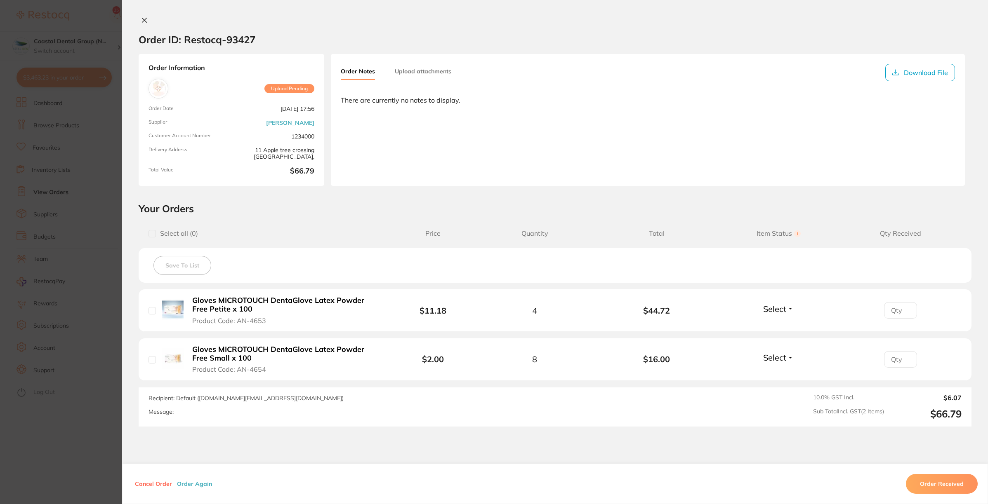
click at [414, 69] on button "Upload attachments" at bounding box center [423, 71] width 57 height 15
click at [788, 308] on button "Select" at bounding box center [778, 309] width 35 height 10
click at [191, 482] on button "Order Again" at bounding box center [194, 484] width 40 height 7
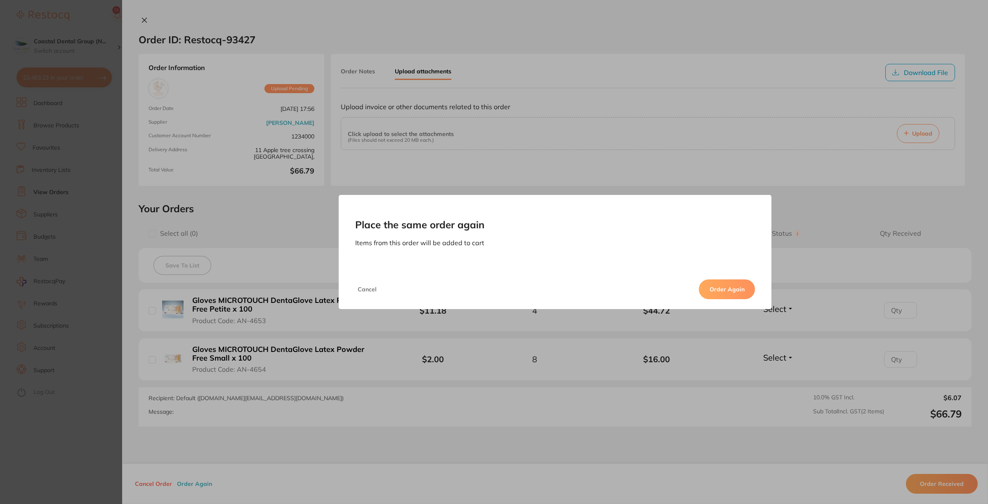
click at [711, 287] on button "Order Again" at bounding box center [727, 290] width 56 height 20
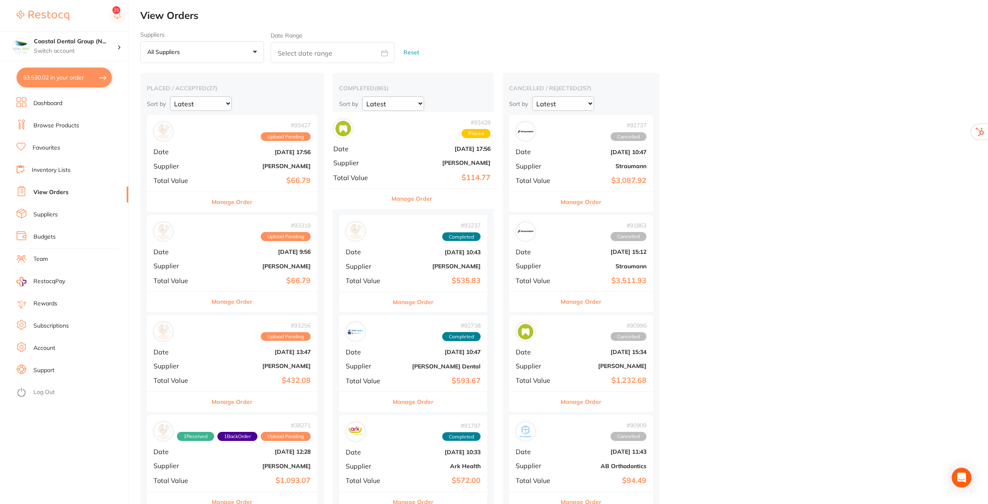
drag, startPoint x: 224, startPoint y: 157, endPoint x: 414, endPoint y: 159, distance: 190.1
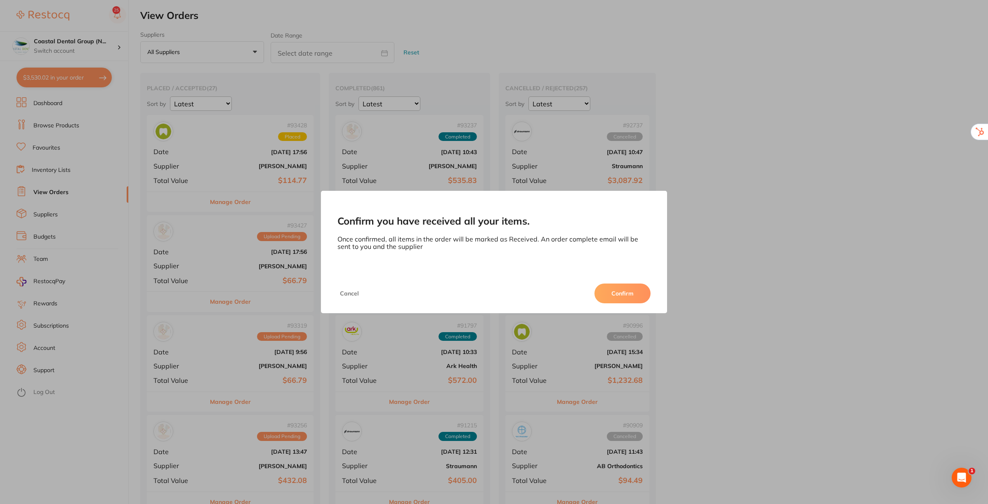
click at [623, 295] on button "Confirm" at bounding box center [622, 294] width 56 height 20
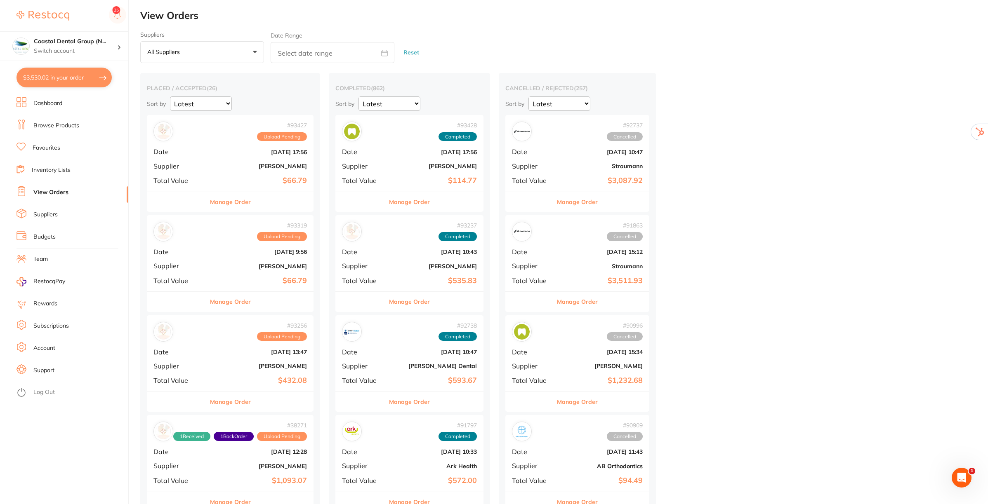
click at [78, 78] on button "$3,530.02 in your order" at bounding box center [63, 78] width 95 height 20
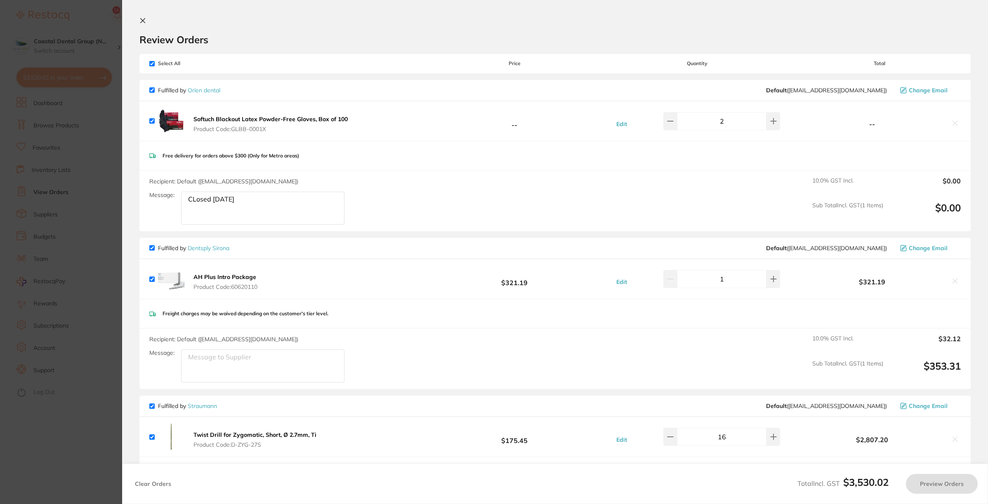
checkbox input "true"
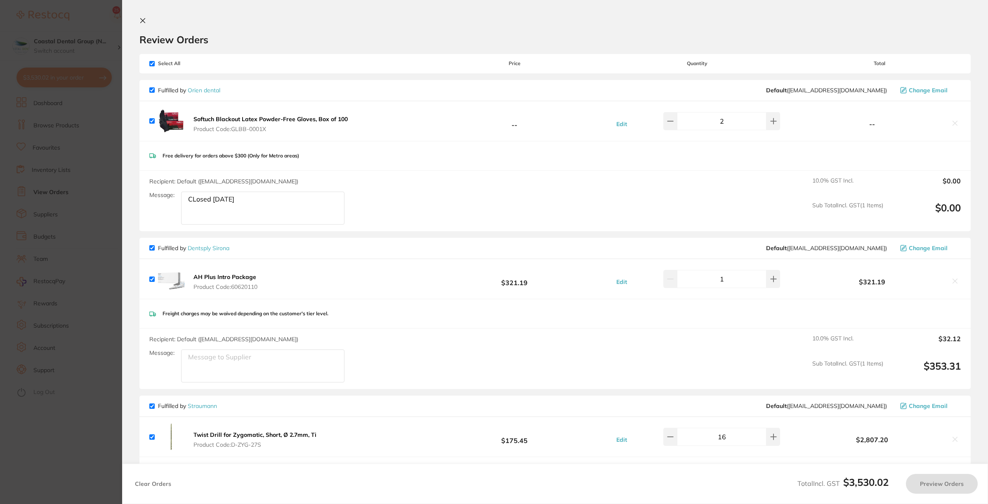
checkbox input "true"
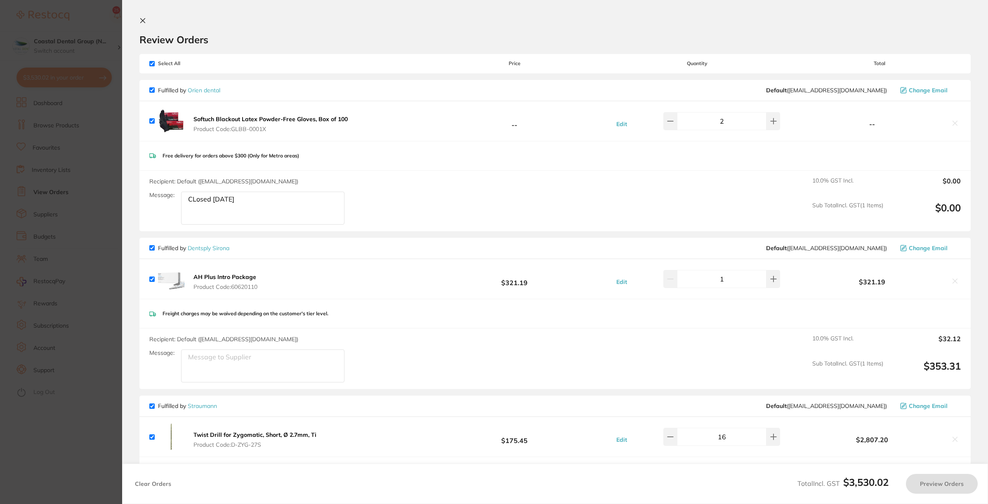
checkbox input "true"
click at [142, 21] on icon at bounding box center [143, 21] width 5 height 5
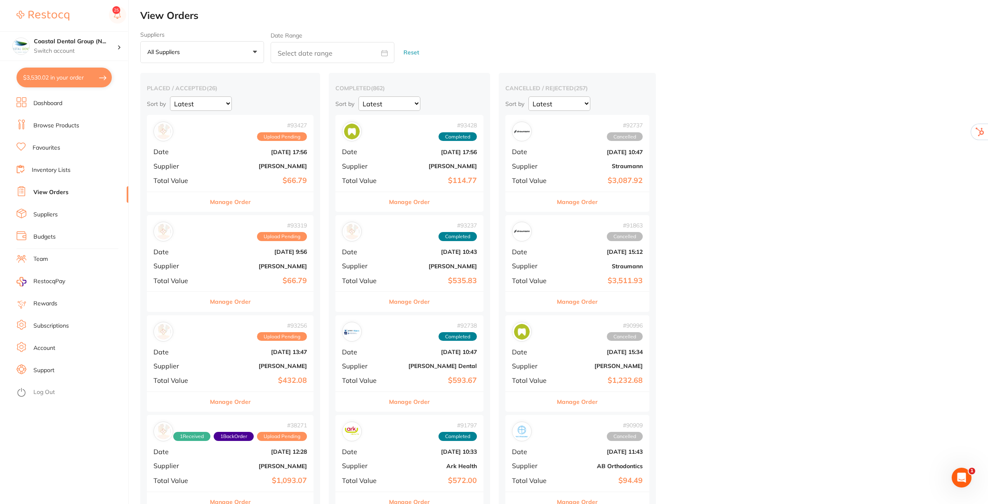
click at [41, 368] on link "Support" at bounding box center [43, 371] width 21 height 8
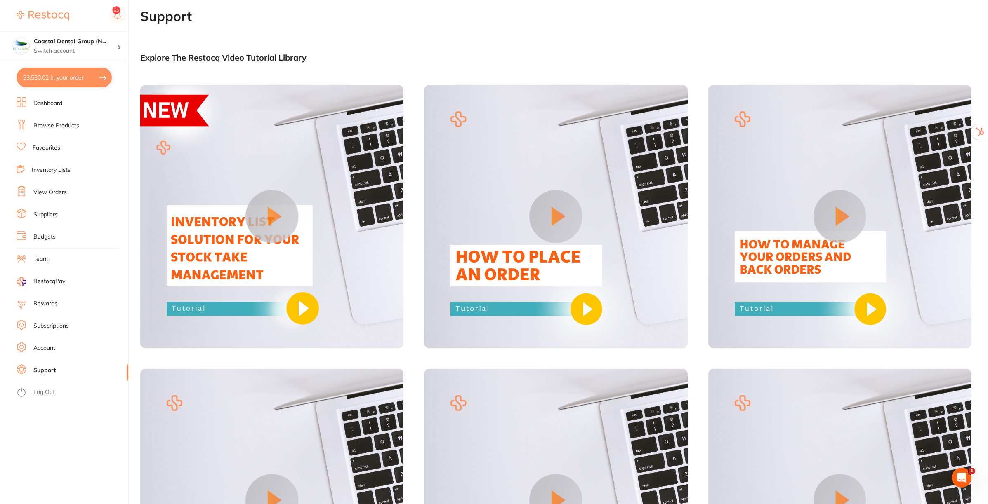
click at [41, 101] on link "Dashboard" at bounding box center [47, 103] width 29 height 8
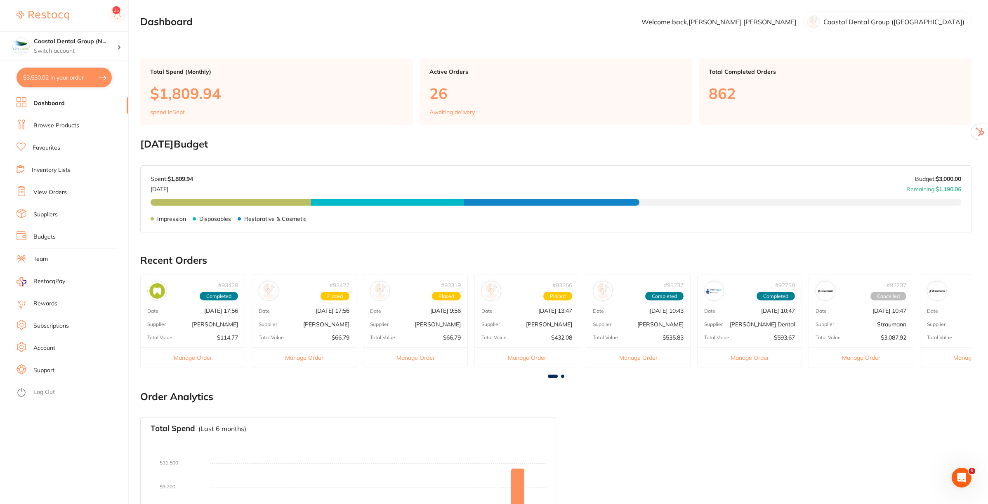
checkbox input "false"
click at [62, 324] on link "Subscriptions" at bounding box center [50, 326] width 35 height 8
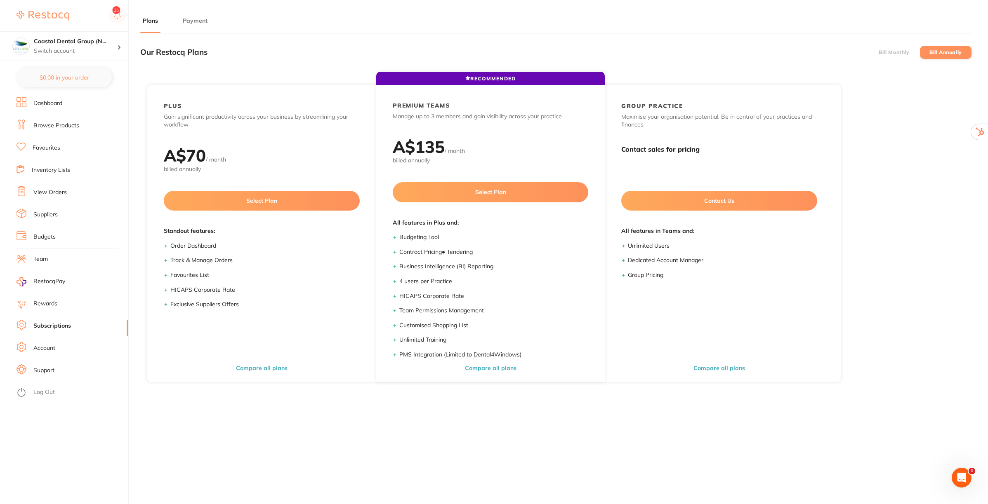
click at [896, 48] on li "Bill Monthly" at bounding box center [894, 52] width 52 height 13
click at [50, 370] on link "Support" at bounding box center [43, 371] width 21 height 8
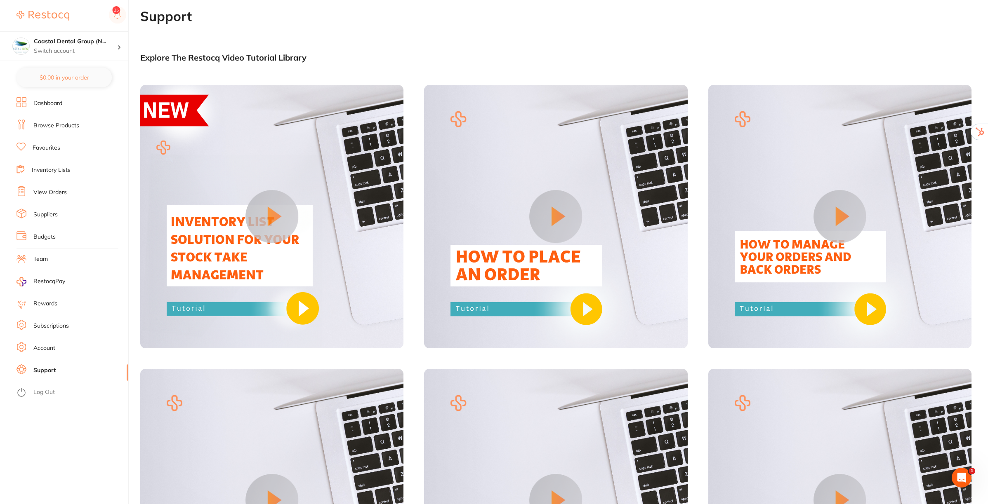
click at [42, 326] on link "Subscriptions" at bounding box center [50, 326] width 35 height 8
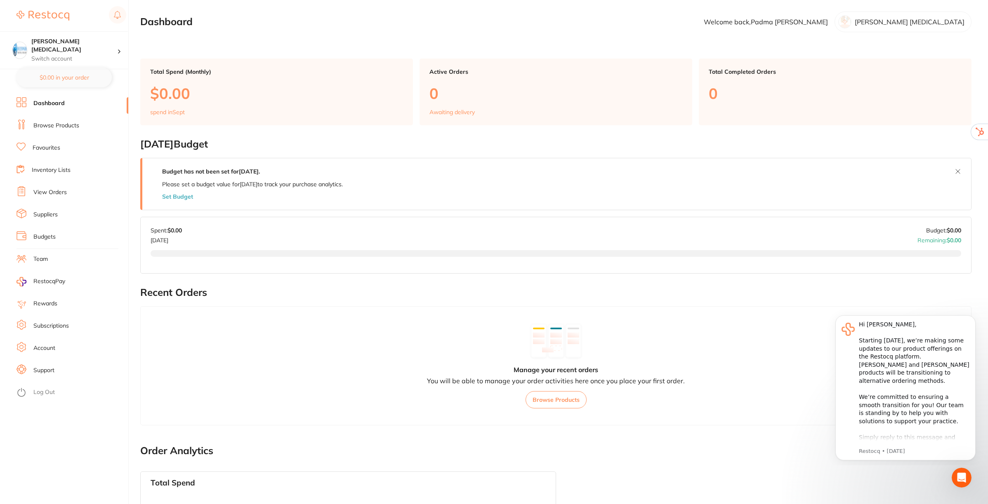
click at [66, 123] on link "Browse Products" at bounding box center [56, 126] width 46 height 8
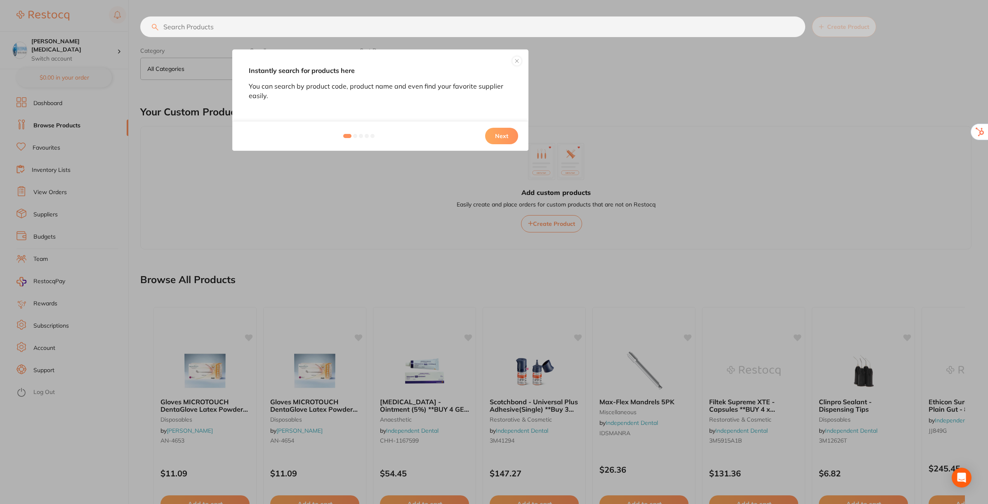
click at [493, 60] on button at bounding box center [517, 61] width 10 height 10
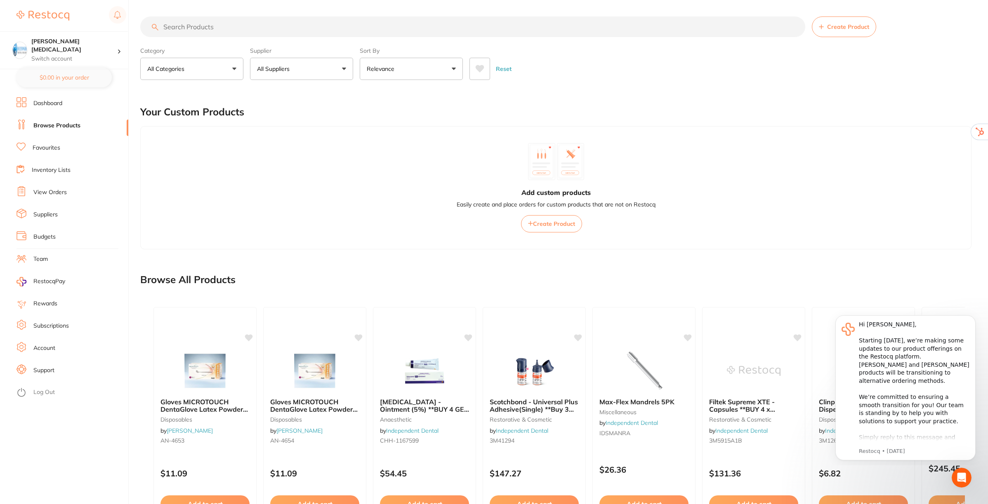
click at [55, 167] on link "Inventory Lists" at bounding box center [51, 170] width 39 height 8
